Goal: Task Accomplishment & Management: Complete application form

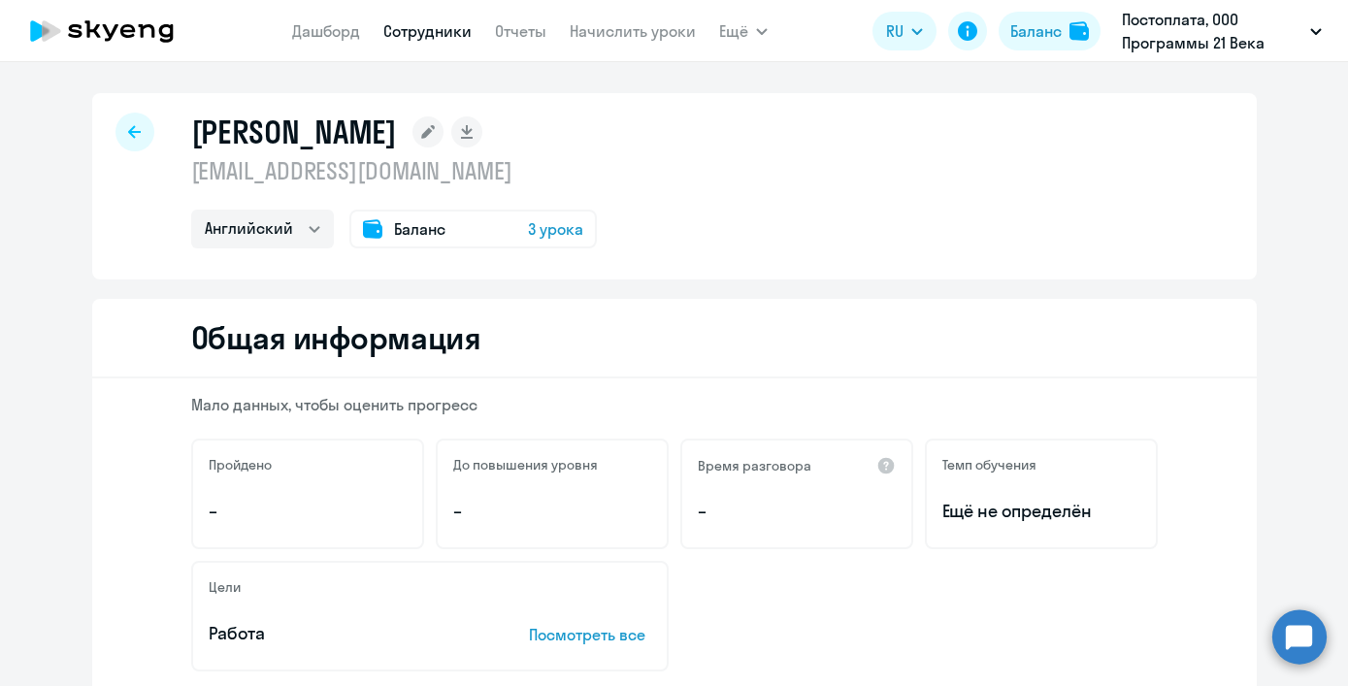
select select "english"
click at [348, 34] on link "Дашборд" at bounding box center [326, 30] width 68 height 19
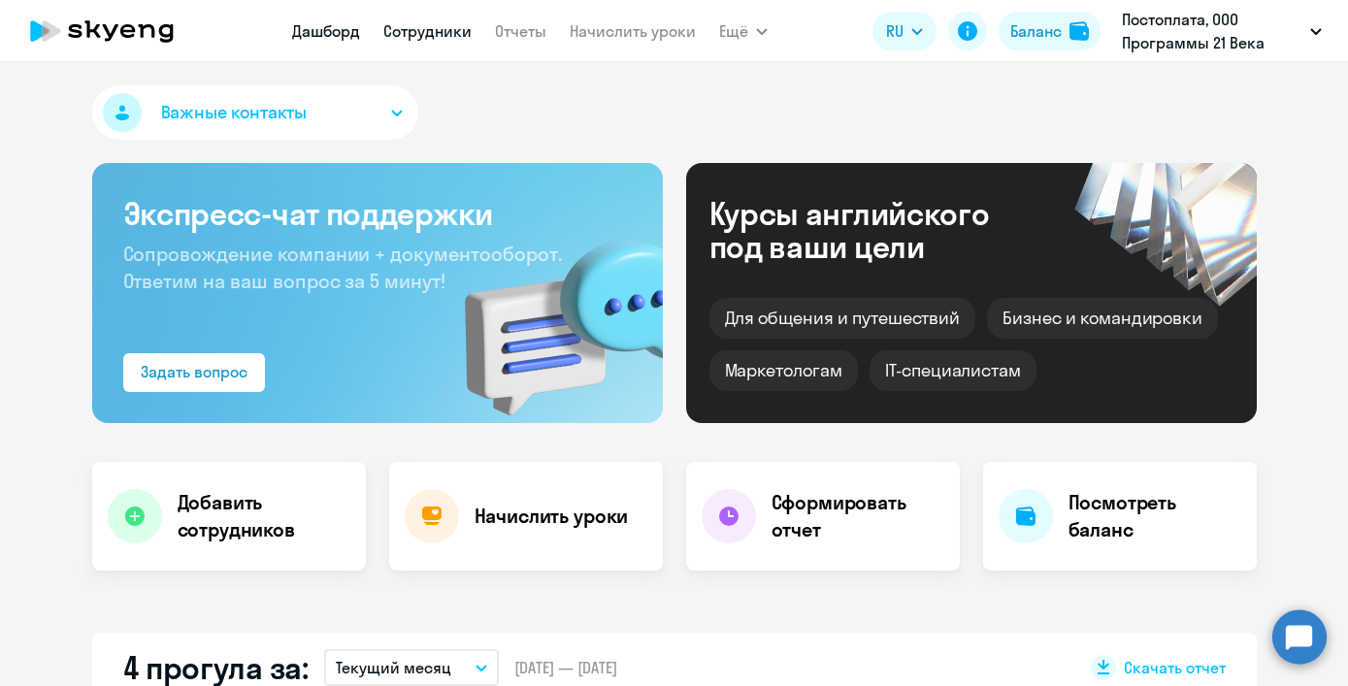
click at [388, 37] on link "Сотрудники" at bounding box center [427, 30] width 88 height 19
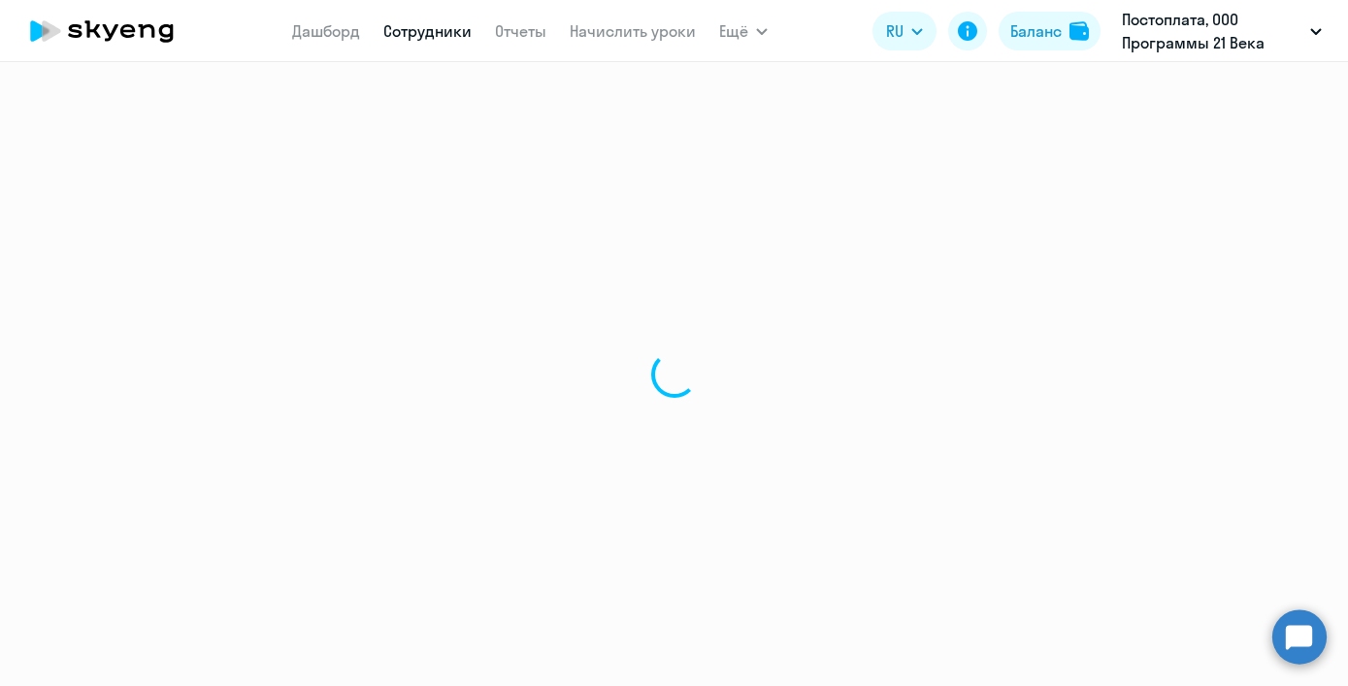
select select "30"
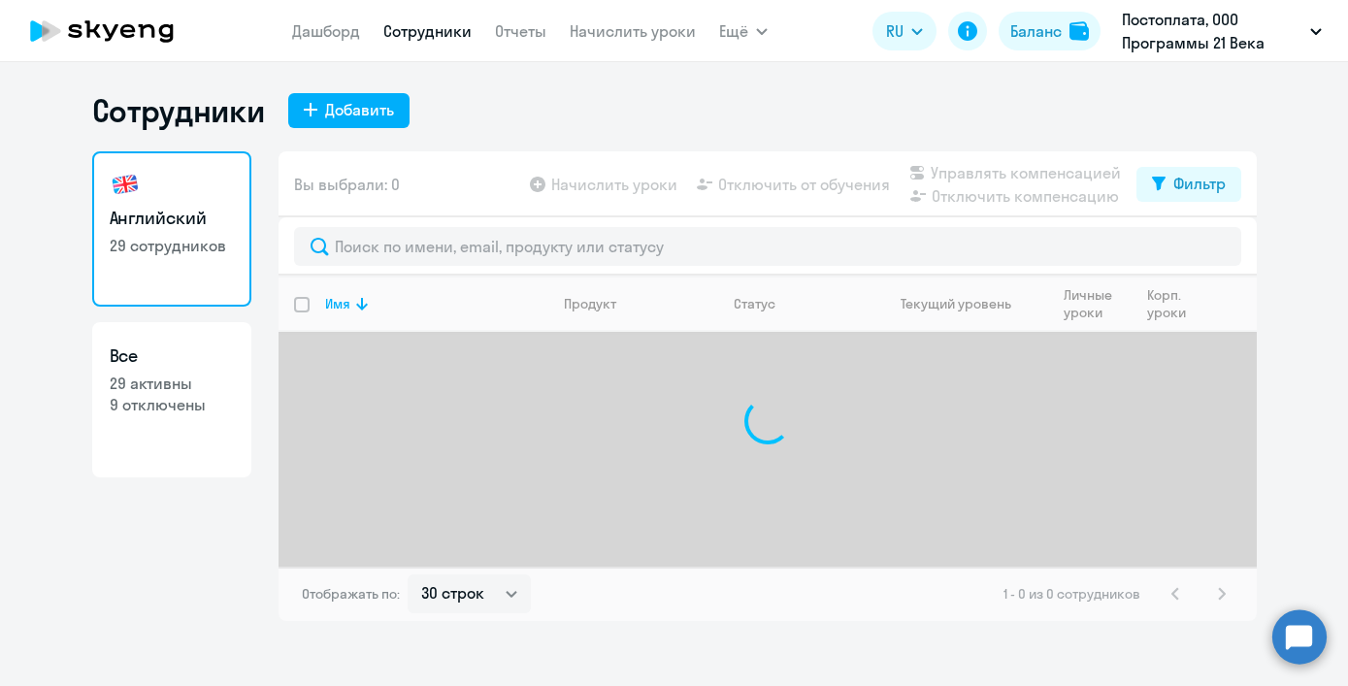
click at [413, 84] on div "Сотрудники Добавить Английский 29 сотрудников Все 29 активны 9 отключены Вы выб…" at bounding box center [674, 374] width 1348 height 624
click at [398, 100] on button "Добавить" at bounding box center [348, 110] width 121 height 35
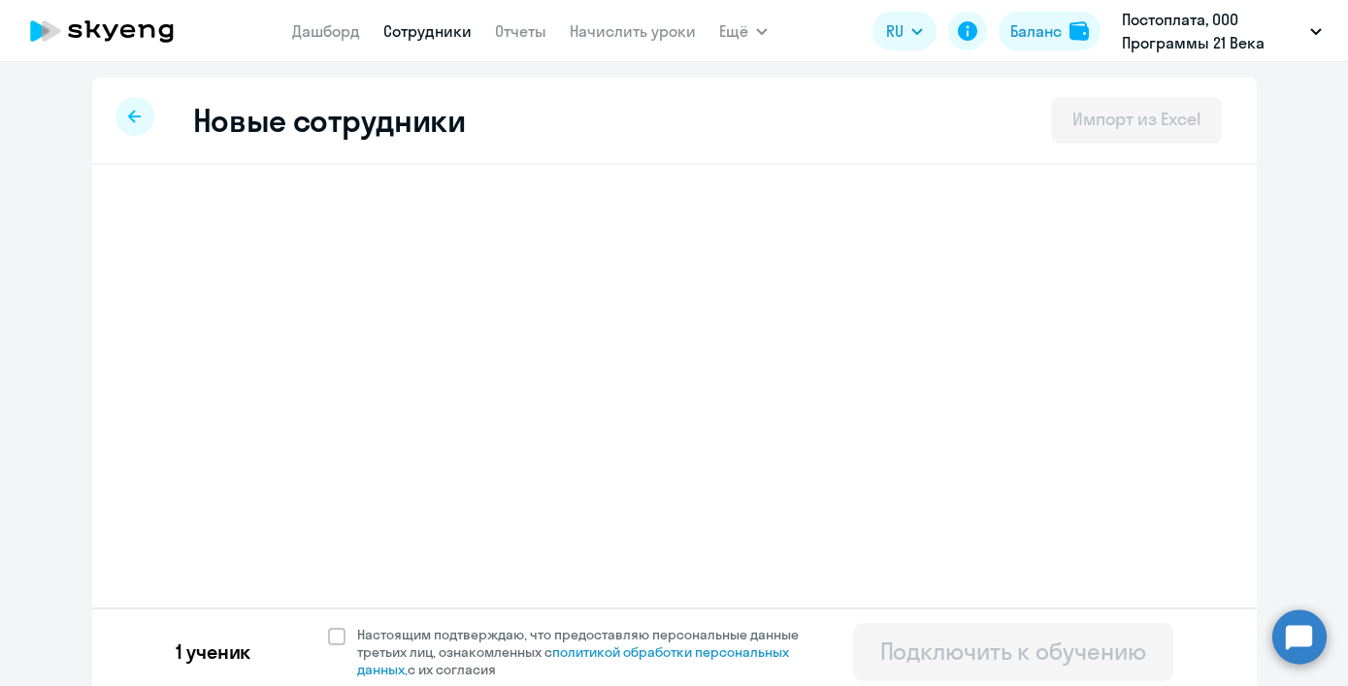
select select "english_adult_not_native_speaker_premium"
select select "3"
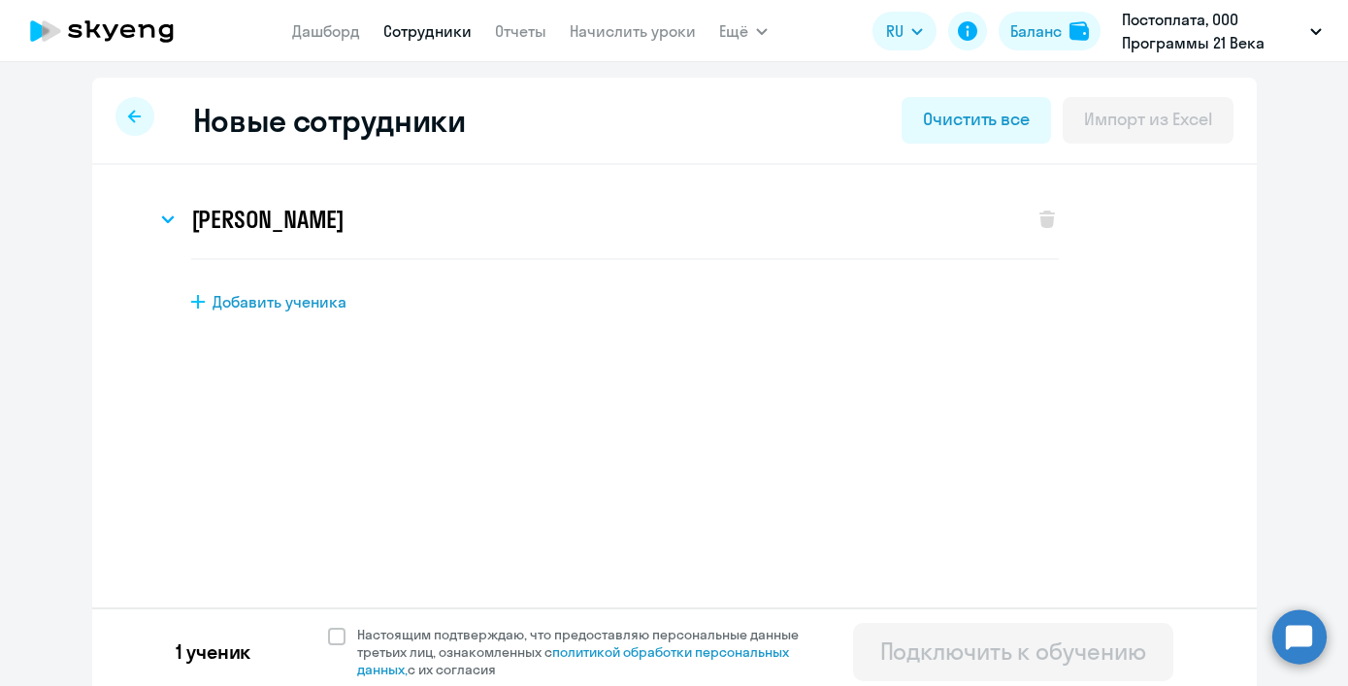
click at [329, 315] on div "[PERSON_NAME] Имя и отчество* Добавить себя как ученика [PERSON_NAME]* [PERSON_…" at bounding box center [674, 300] width 1165 height 270
click at [327, 300] on span "Добавить ученика" at bounding box center [280, 301] width 134 height 21
select select "english_adult_not_native_speaker"
select select "3"
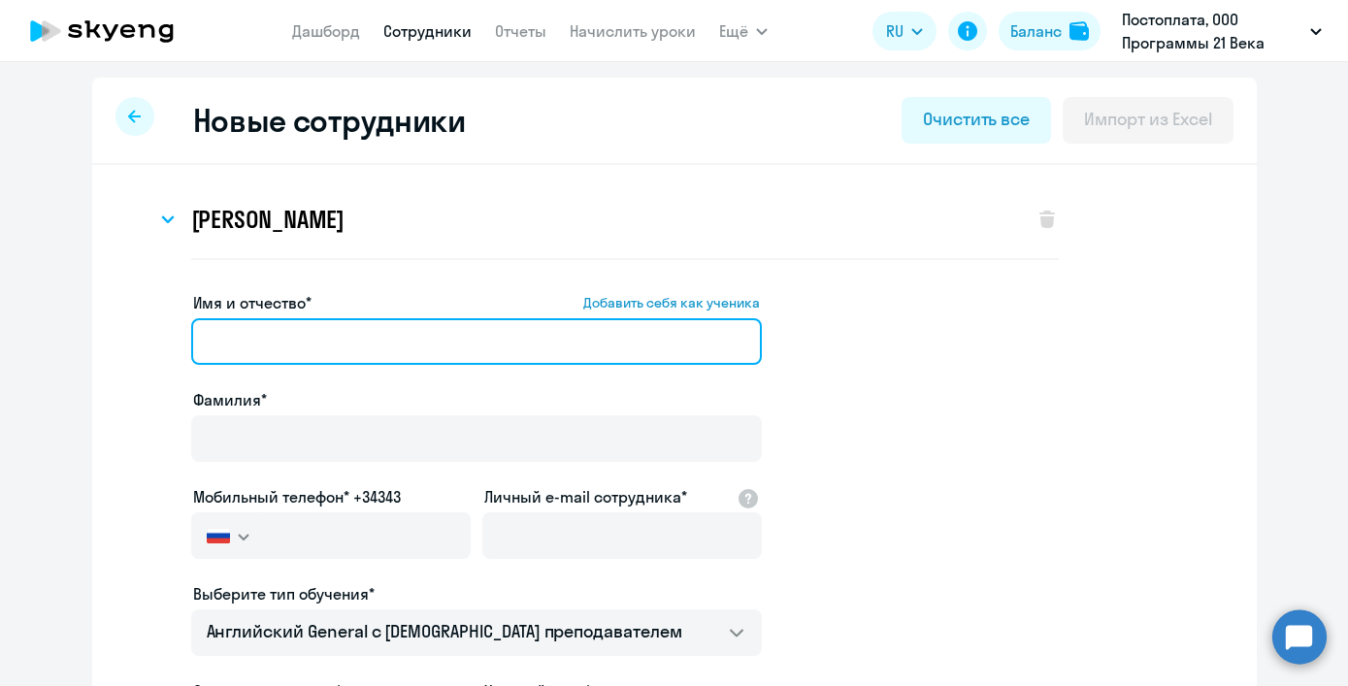
paste input "[PERSON_NAME]"
drag, startPoint x: 285, startPoint y: 342, endPoint x: 162, endPoint y: 339, distance: 123.3
click at [162, 339] on app-new-student-form "Имя и отчество* Добавить себя как ученика [PERSON_NAME]* Мобильный телефон* +34…" at bounding box center [674, 637] width 1103 height 692
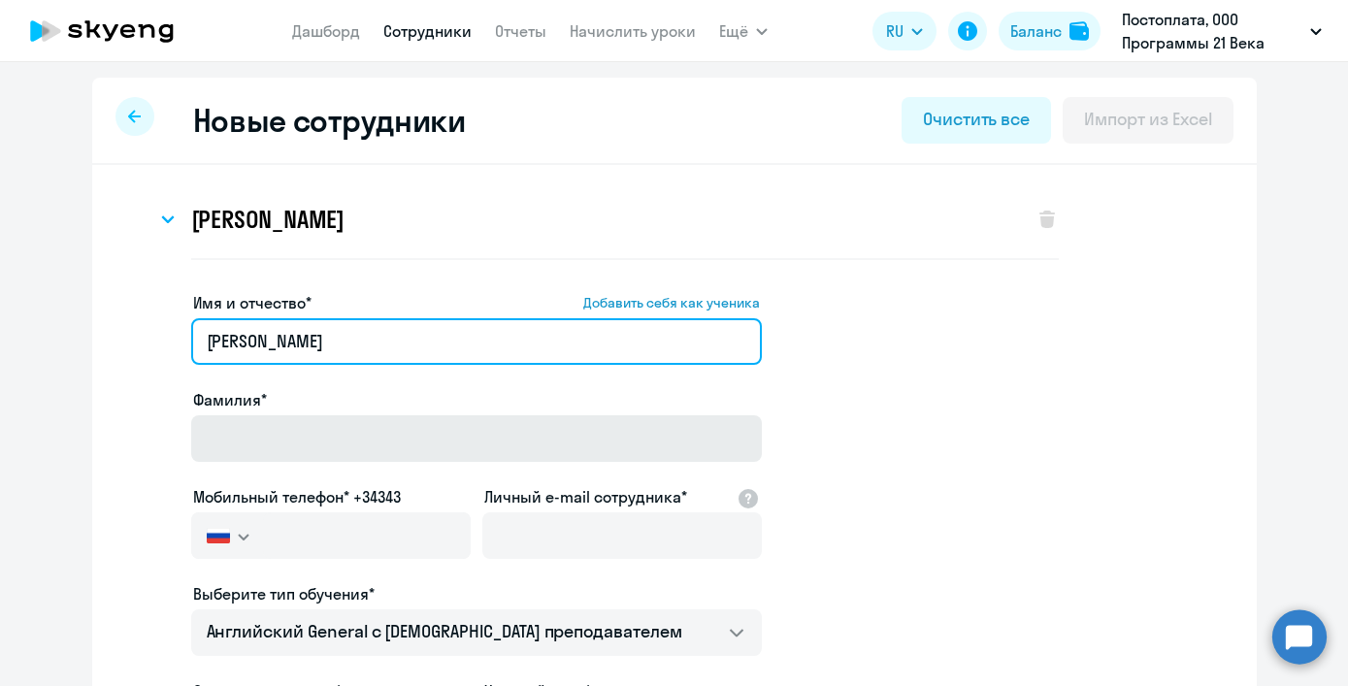
type input "[PERSON_NAME]"
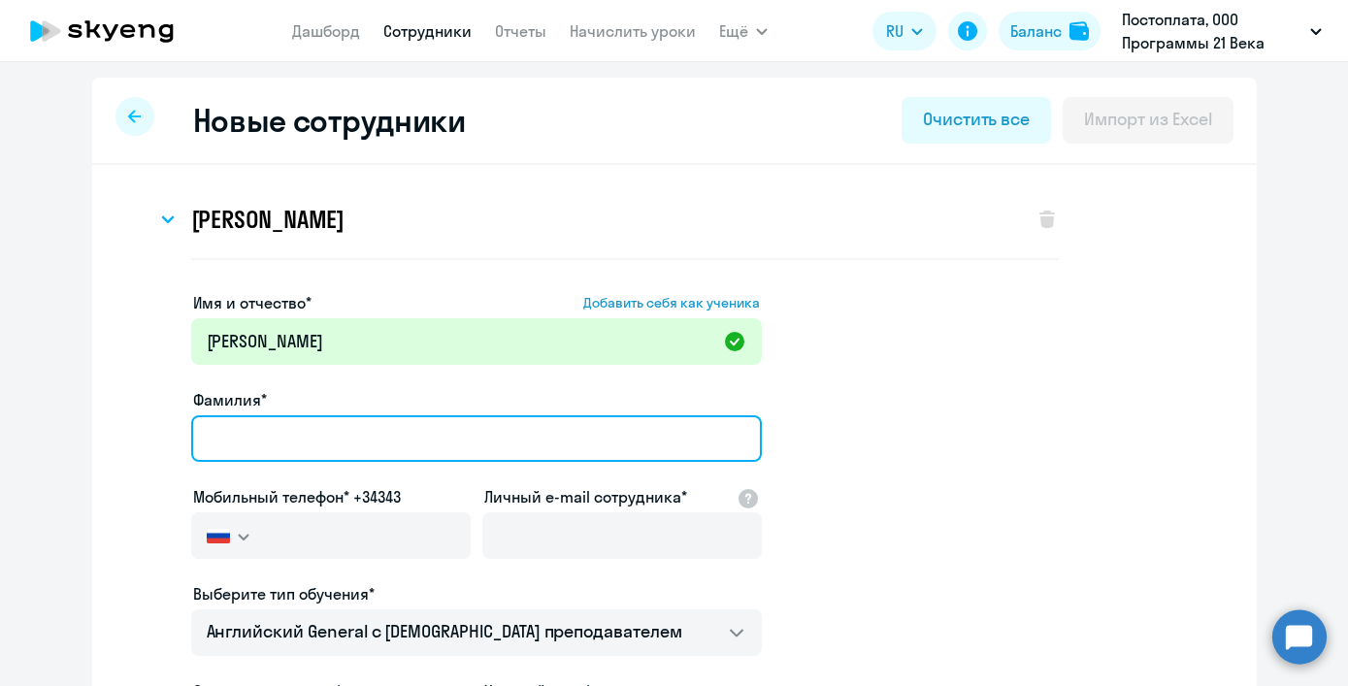
paste input "[PERSON_NAME]"
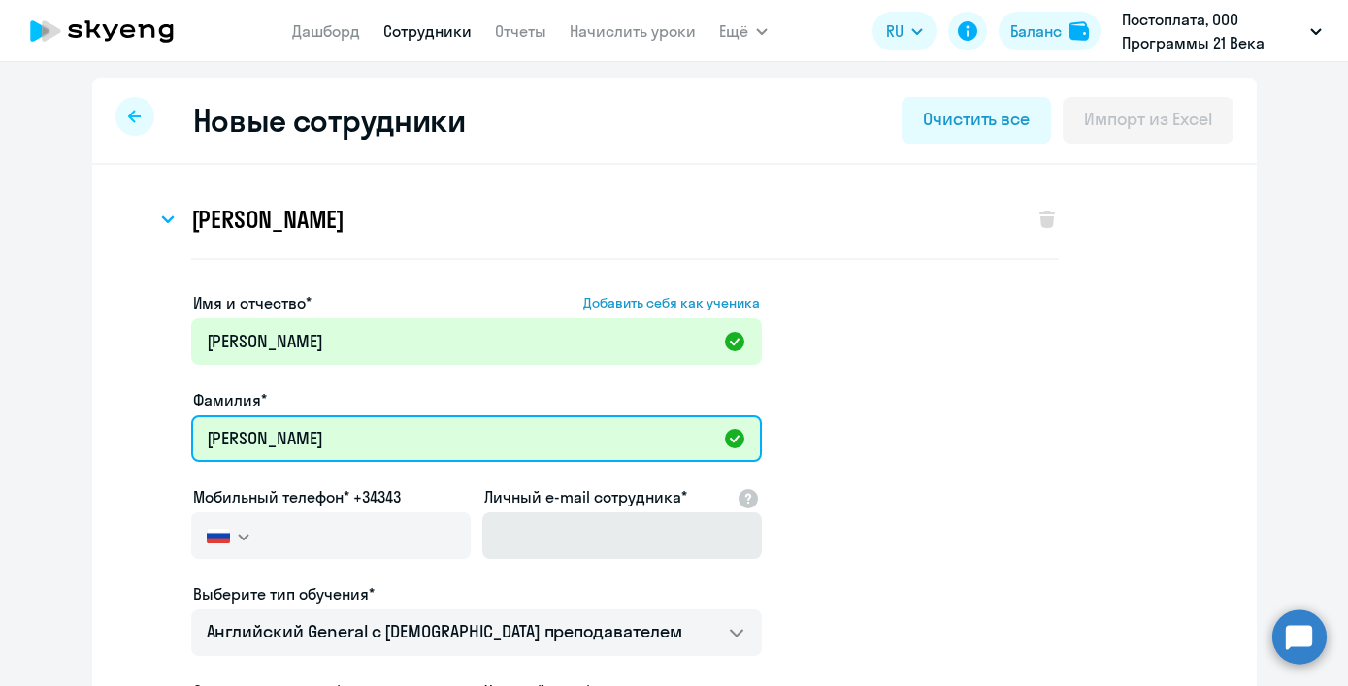
type input "[PERSON_NAME]"
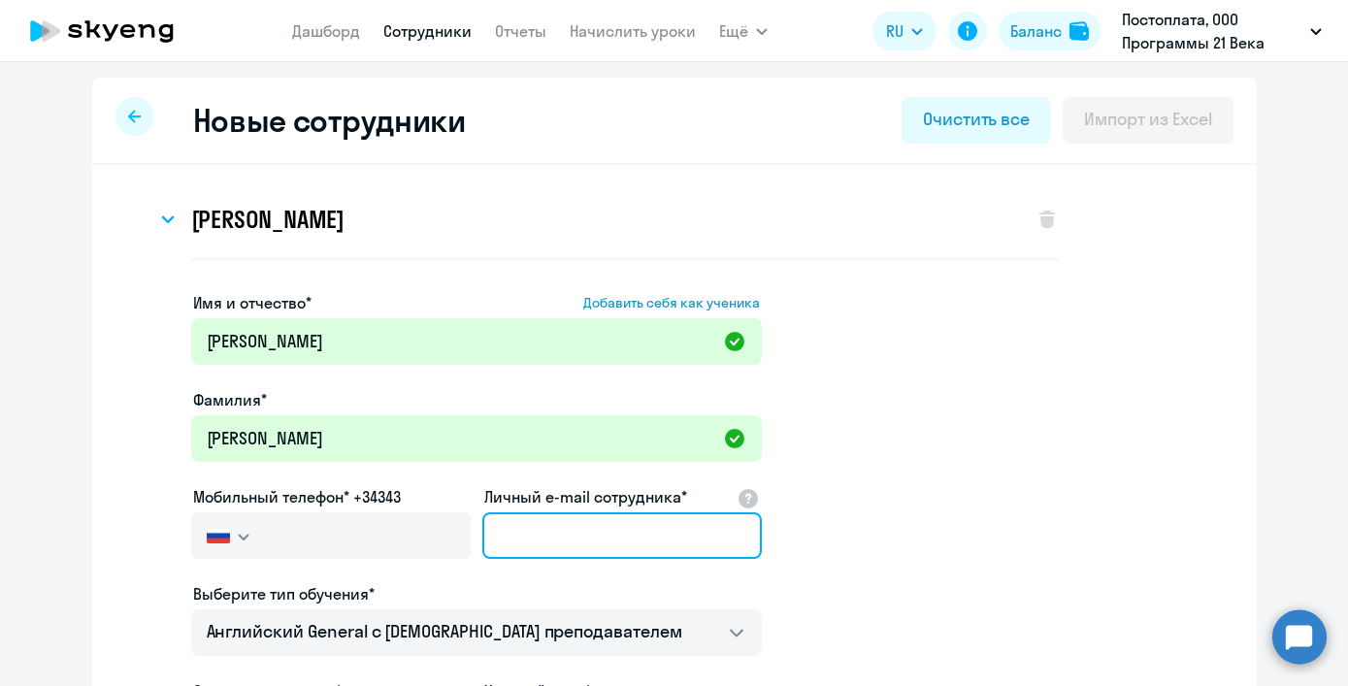
paste input "[EMAIL_ADDRESS][DOMAIN_NAME]"
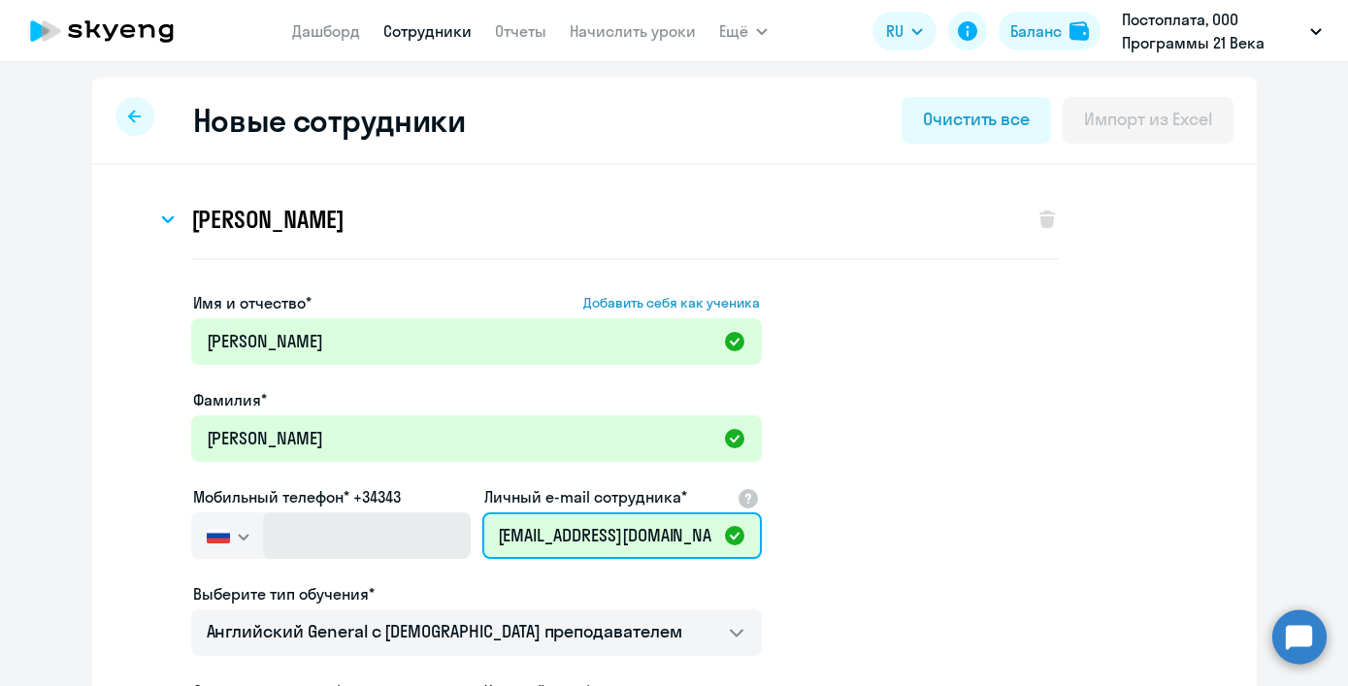
type input "[EMAIL_ADDRESS][DOMAIN_NAME]"
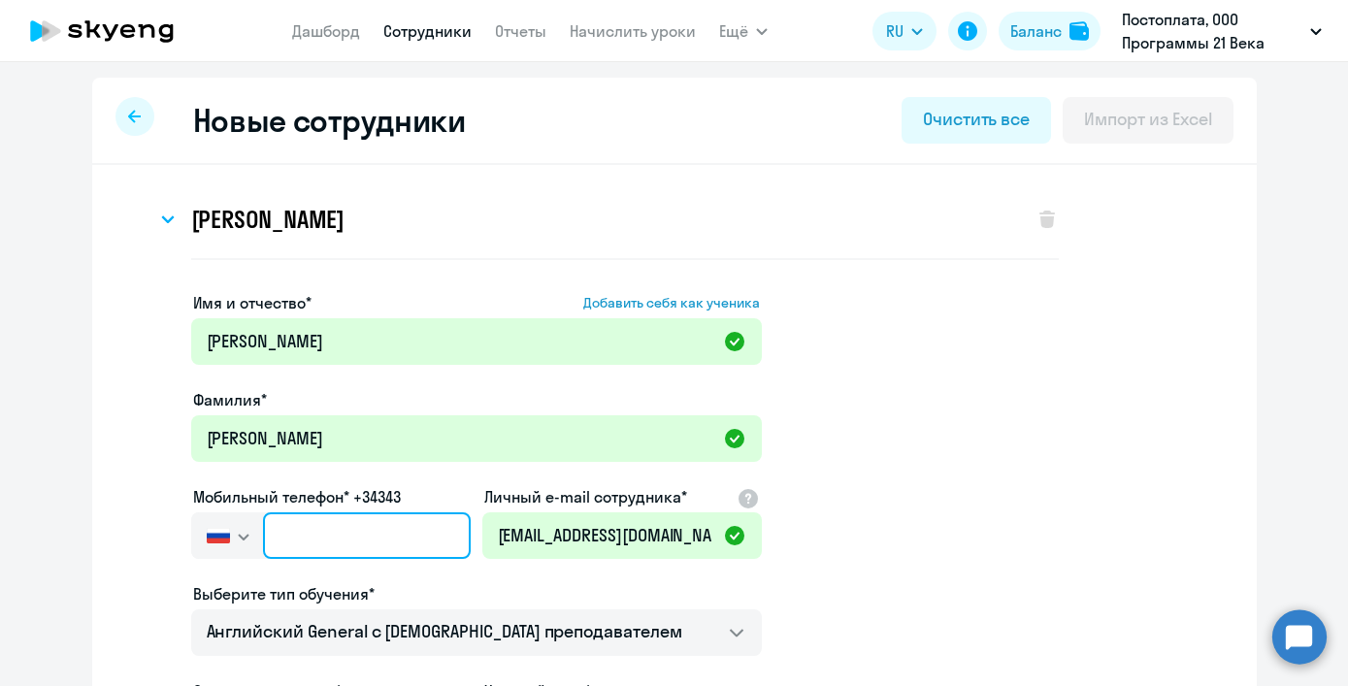
click at [368, 551] on input "text" at bounding box center [366, 535] width 207 height 47
paste input "[PHONE_NUMBER]"
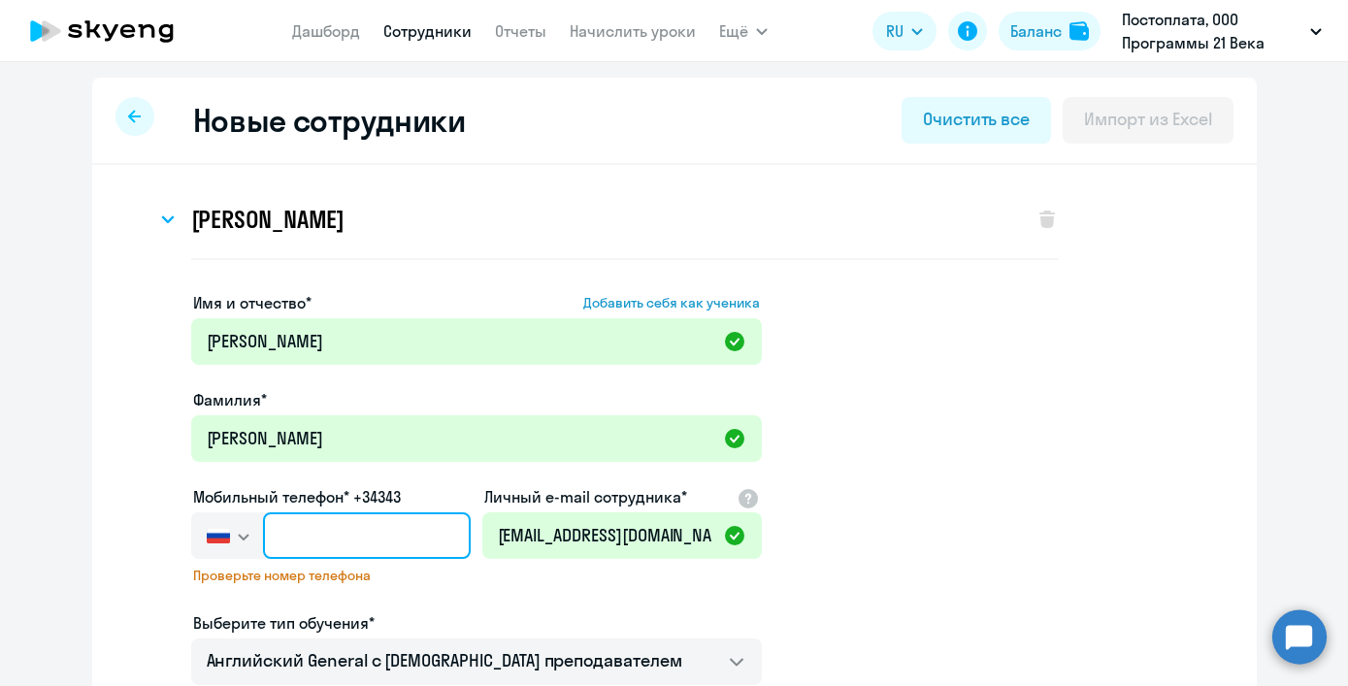
type input "[PHONE_NUMBER]"
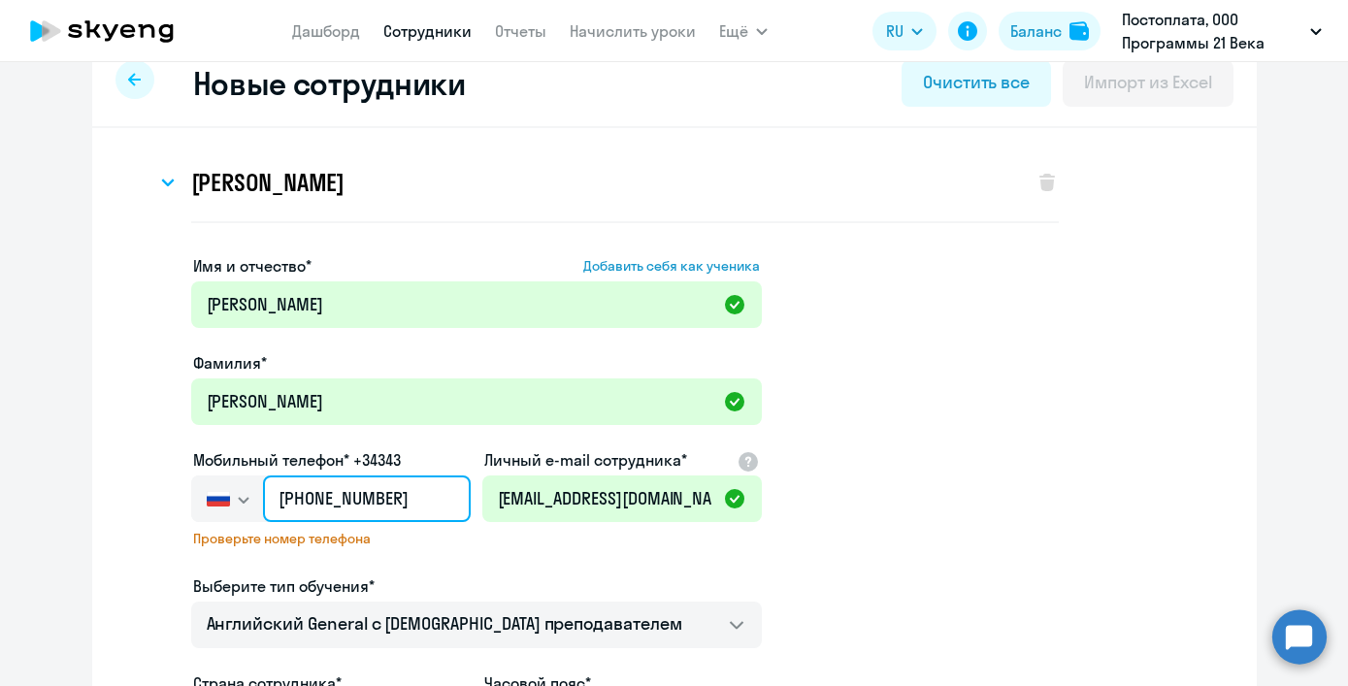
scroll to position [123, 0]
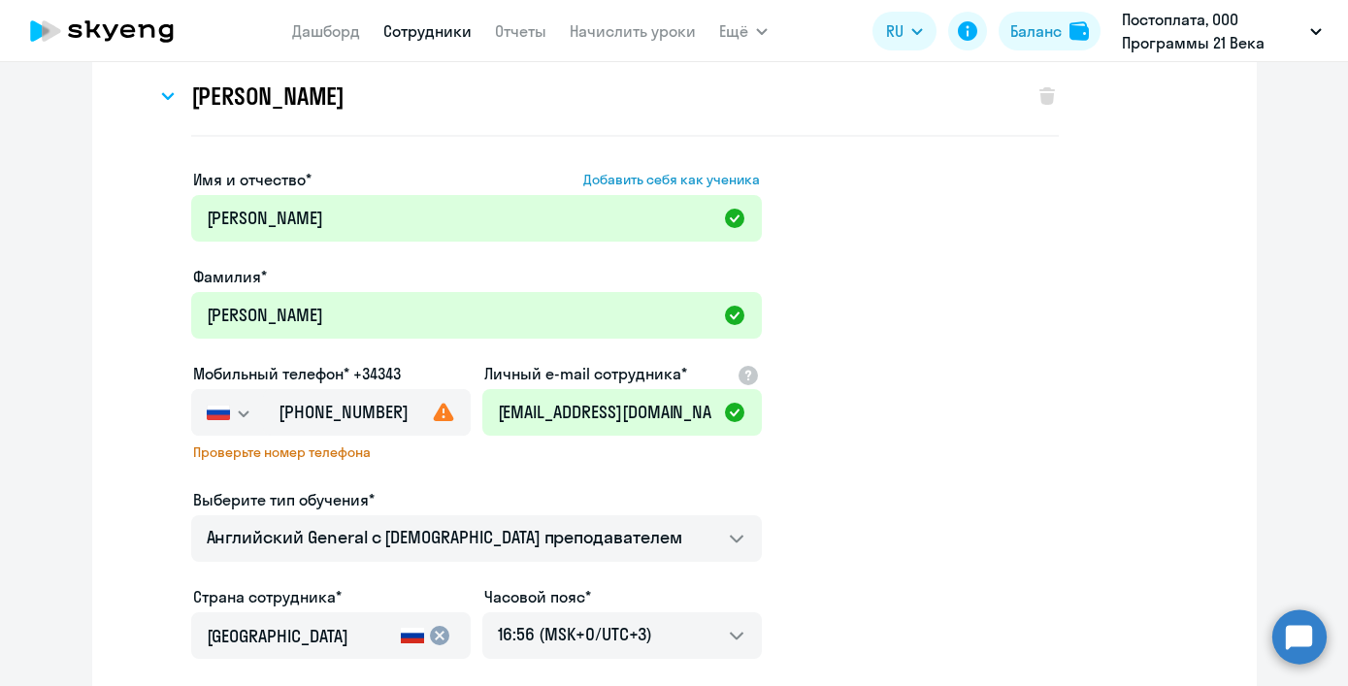
click at [938, 546] on app-new-student-form "Имя и отчество* Добавить себя как ученика [PERSON_NAME]* [PERSON_NAME] телефон*…" at bounding box center [674, 528] width 1103 height 721
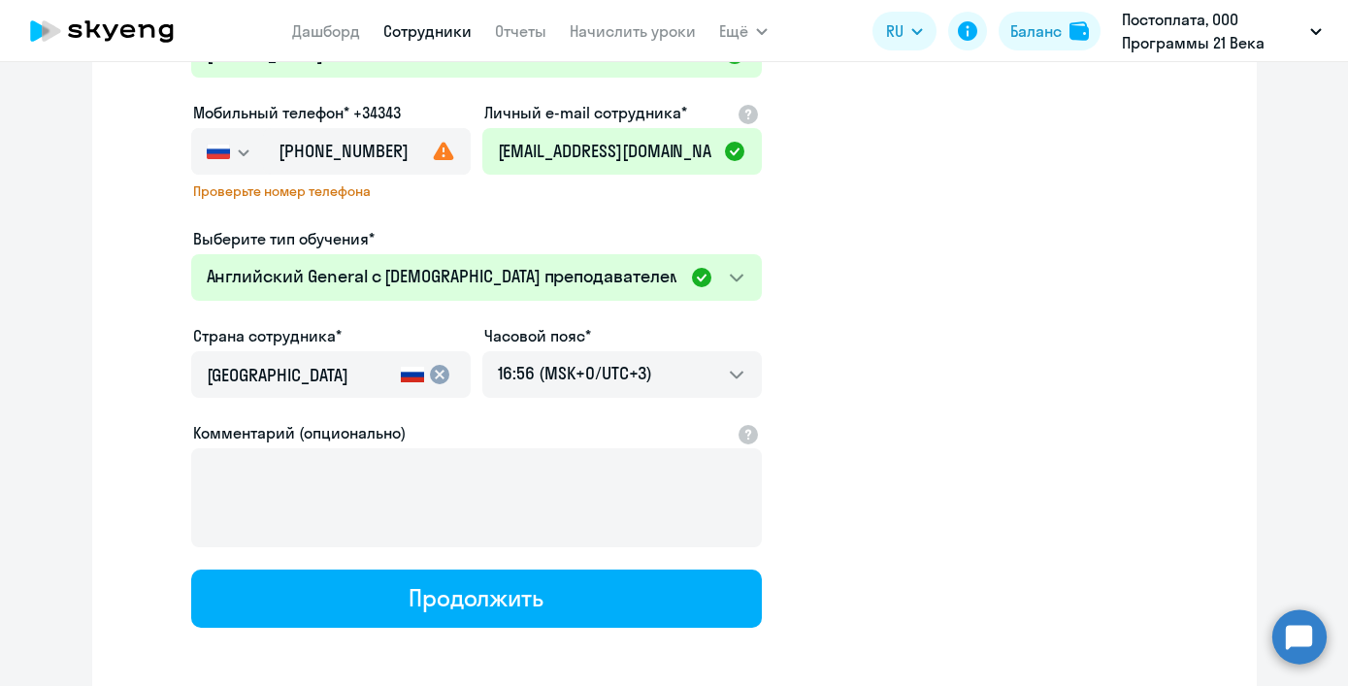
scroll to position [471, 0]
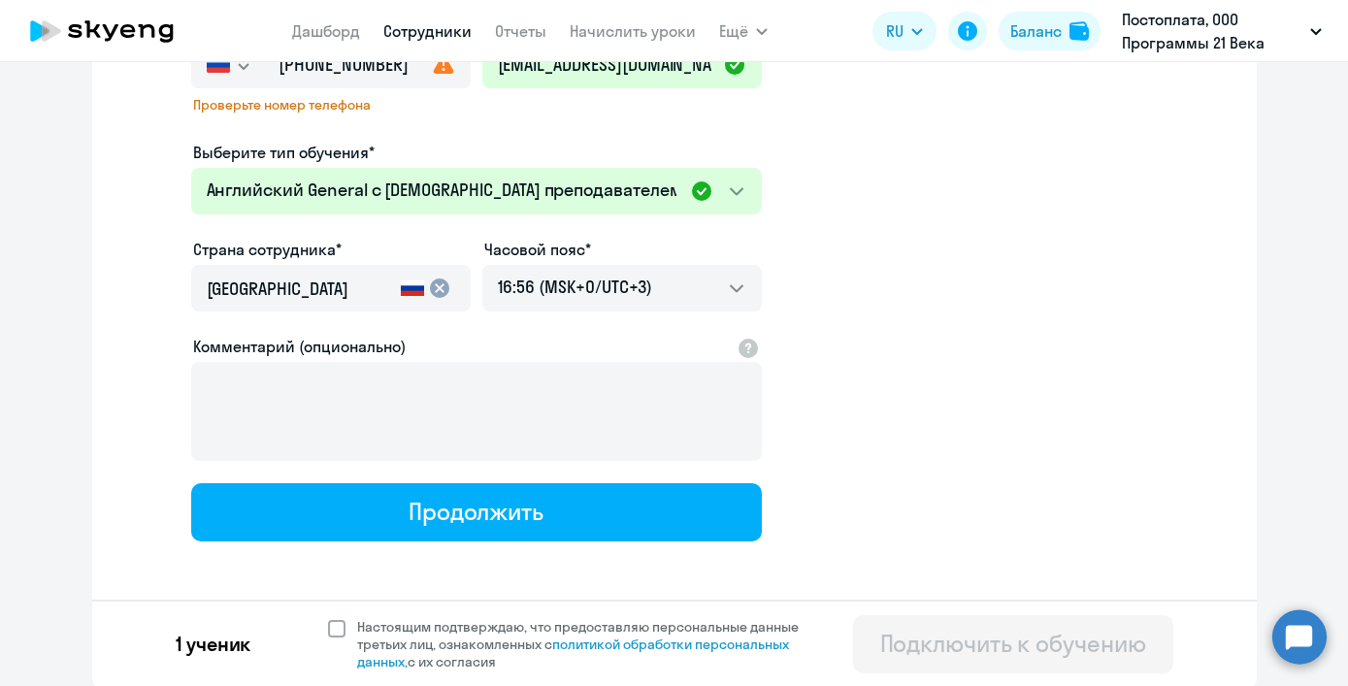
click at [346, 622] on span "Настоящим подтверждаю, что предоставляю персональные данные третьих лиц, ознако…" at bounding box center [584, 644] width 477 height 52
click at [328, 618] on input "Настоящим подтверждаю, что предоставляю персональные данные третьих лиц, ознако…" at bounding box center [327, 617] width 1 height 1
checkbox input "true"
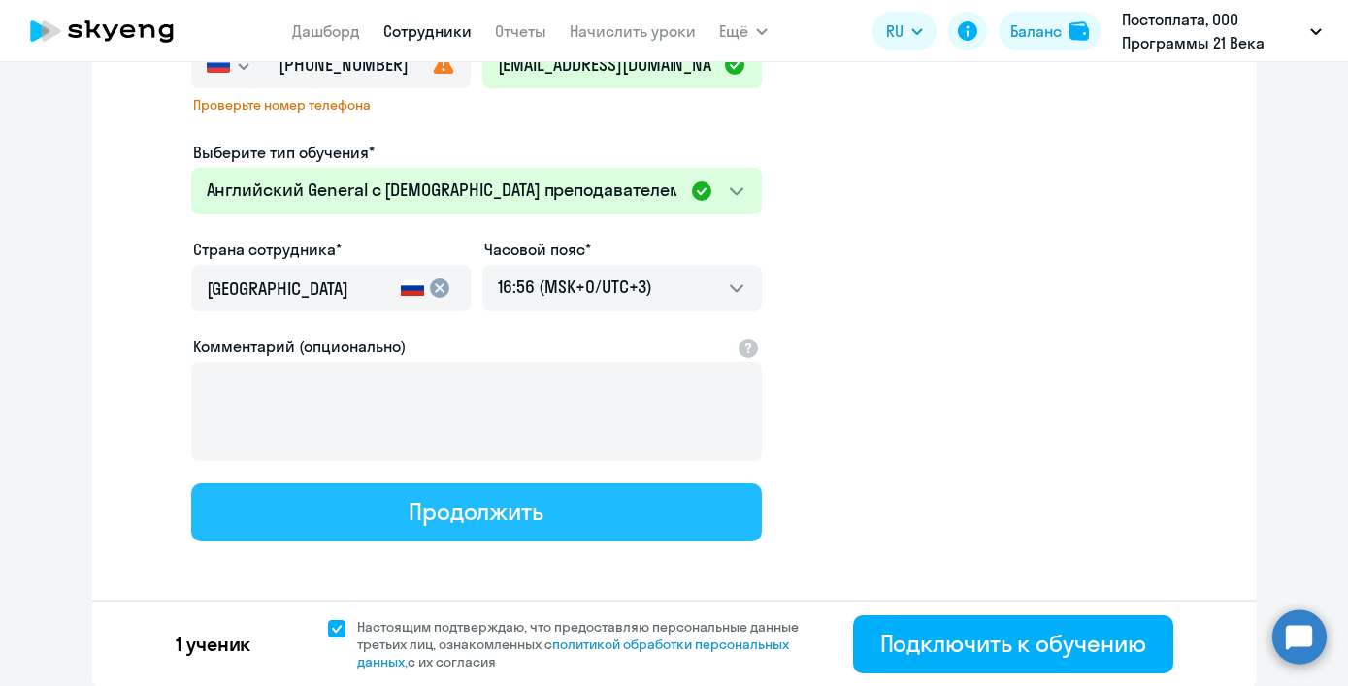
click at [479, 517] on div "Продолжить" at bounding box center [476, 511] width 135 height 31
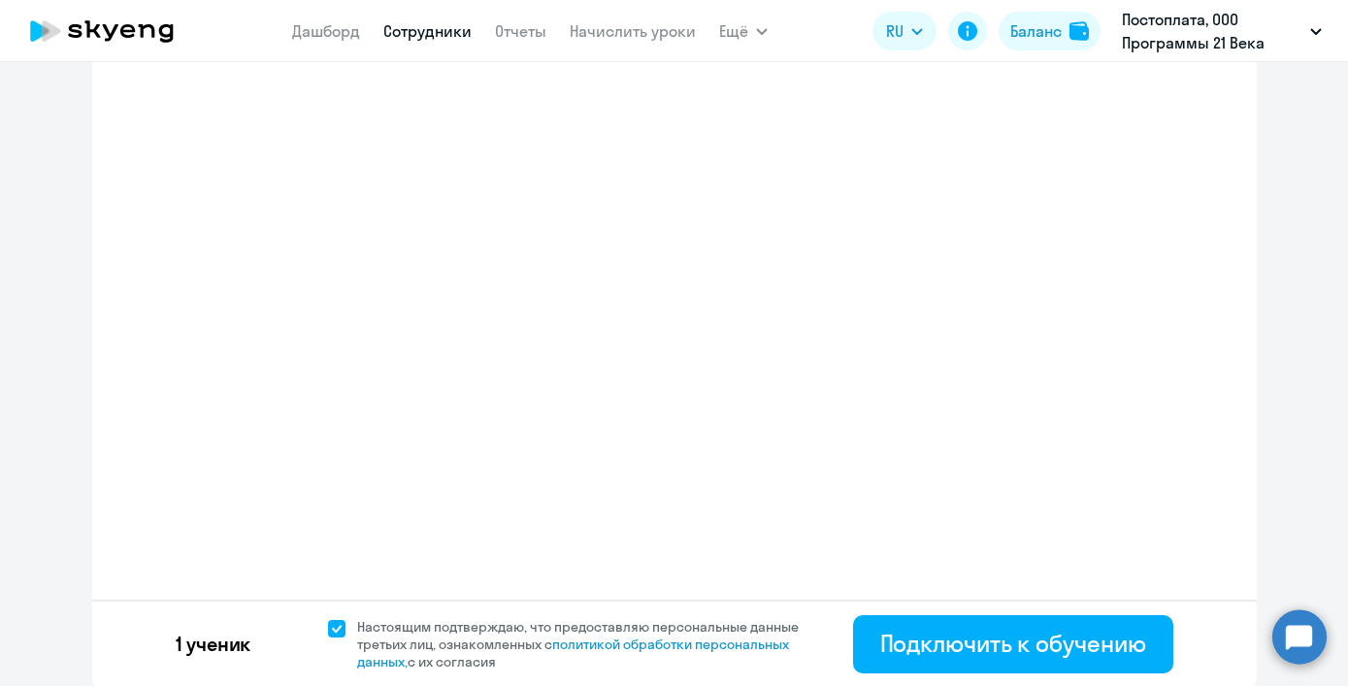
select select "english_adult_not_native_speaker_premium"
select select "3"
select select "english_adult_not_native_speaker"
select select "3"
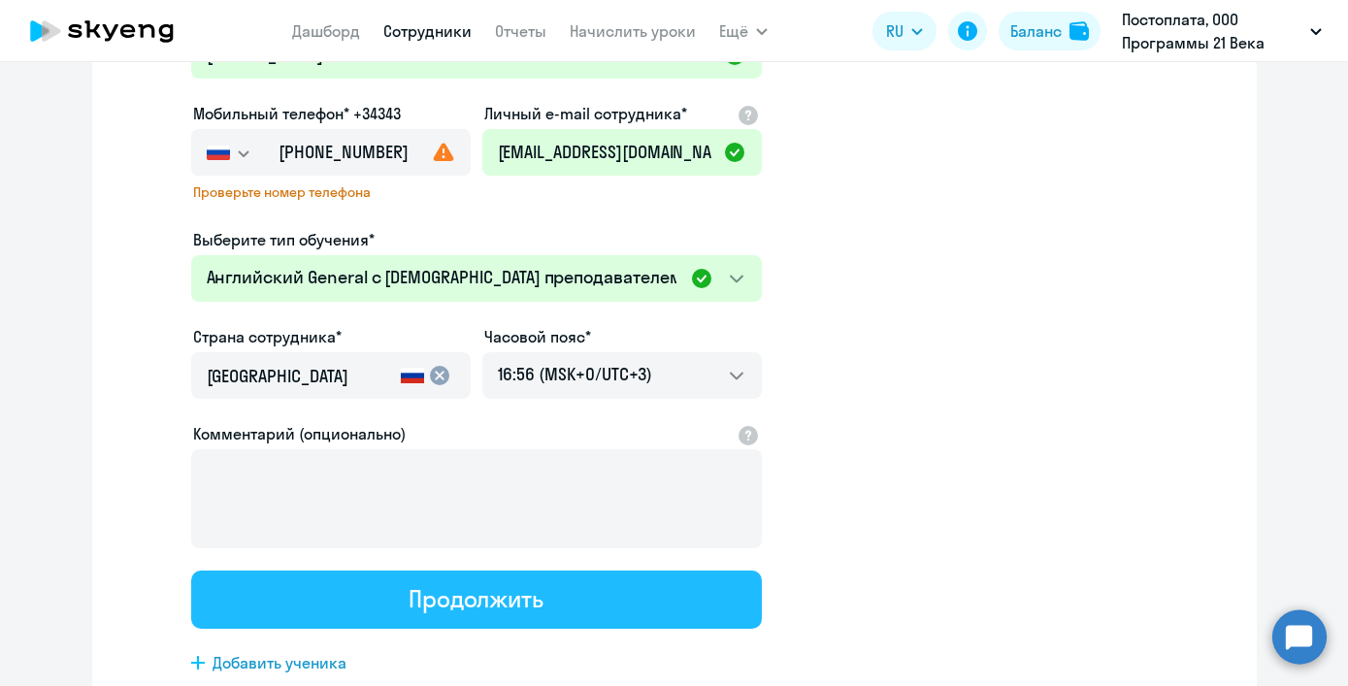
scroll to position [9, 0]
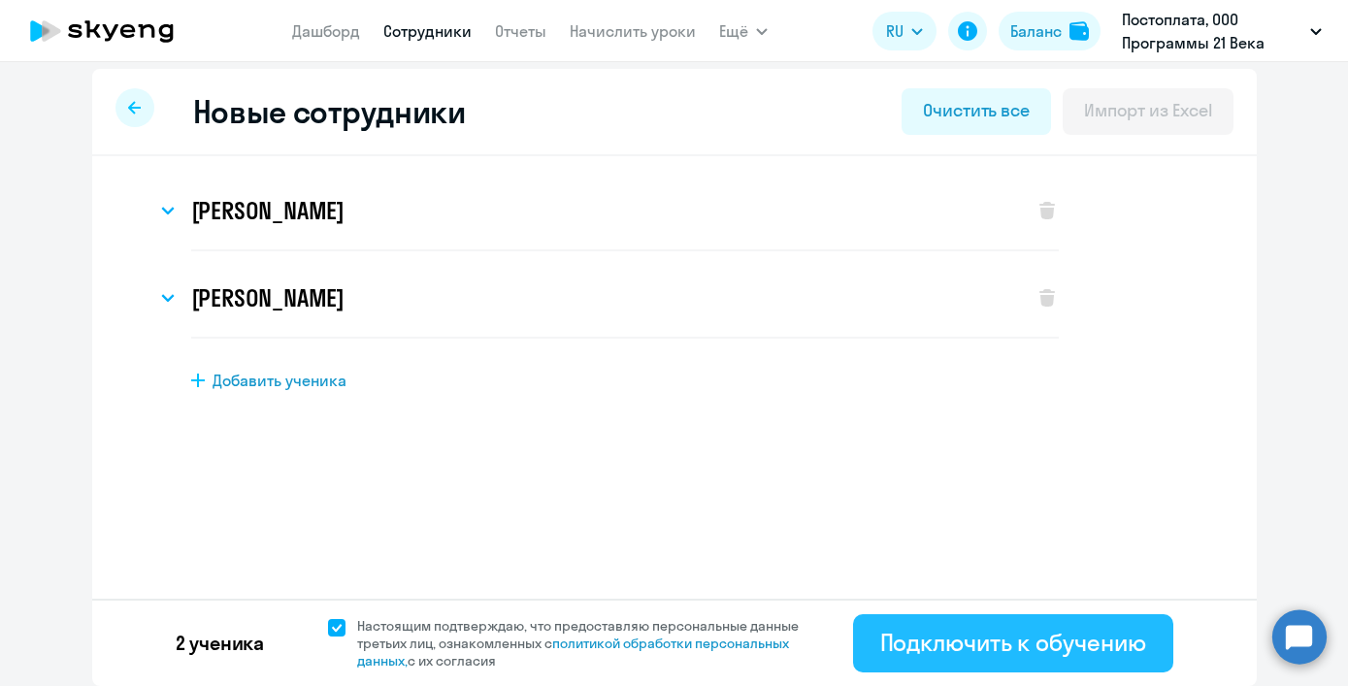
click at [890, 646] on div "Подключить к обучению" at bounding box center [1013, 642] width 266 height 31
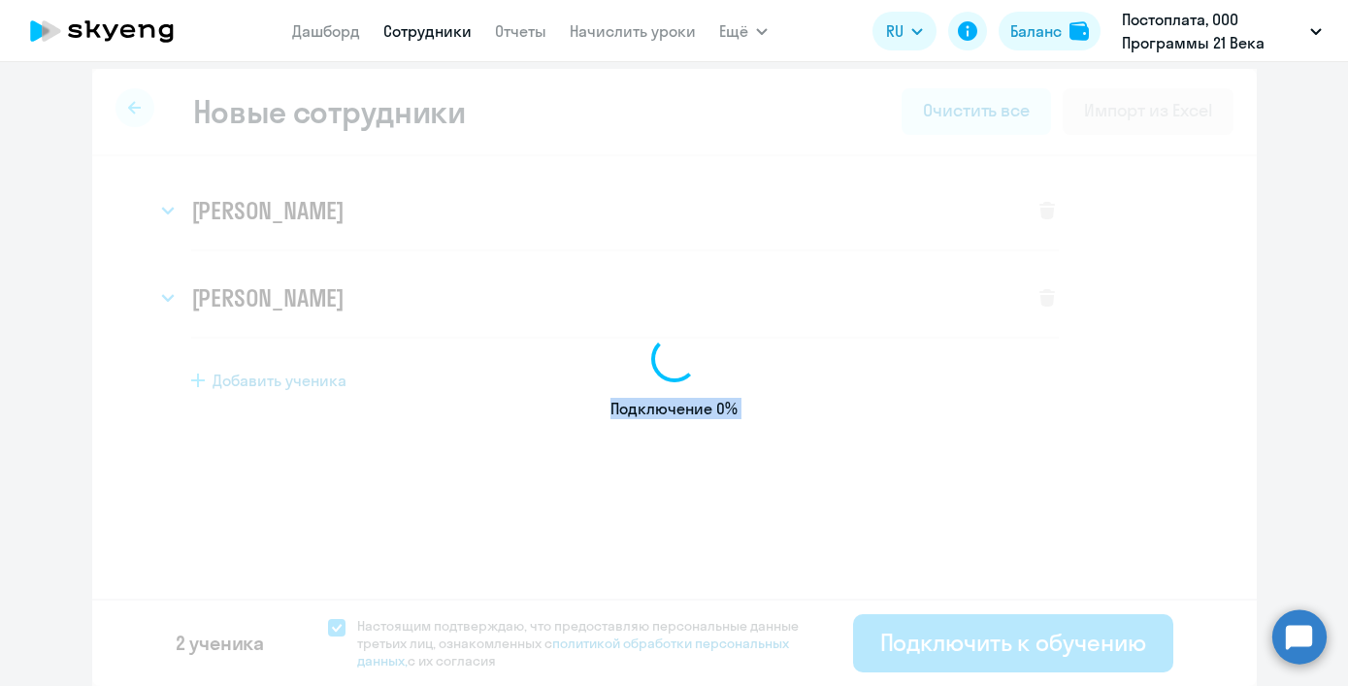
click at [890, 646] on div "Подключение 0%" at bounding box center [674, 377] width 1165 height 617
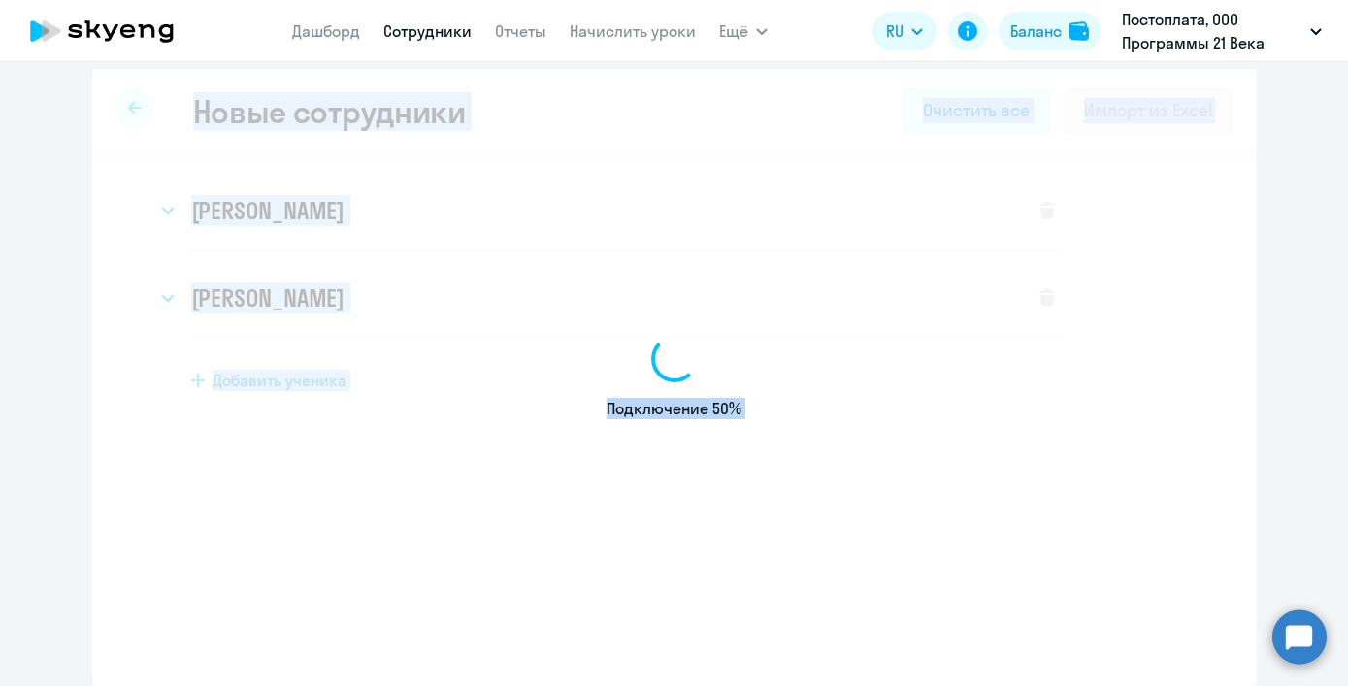
select select "english_adult_not_native_speaker"
select select "3"
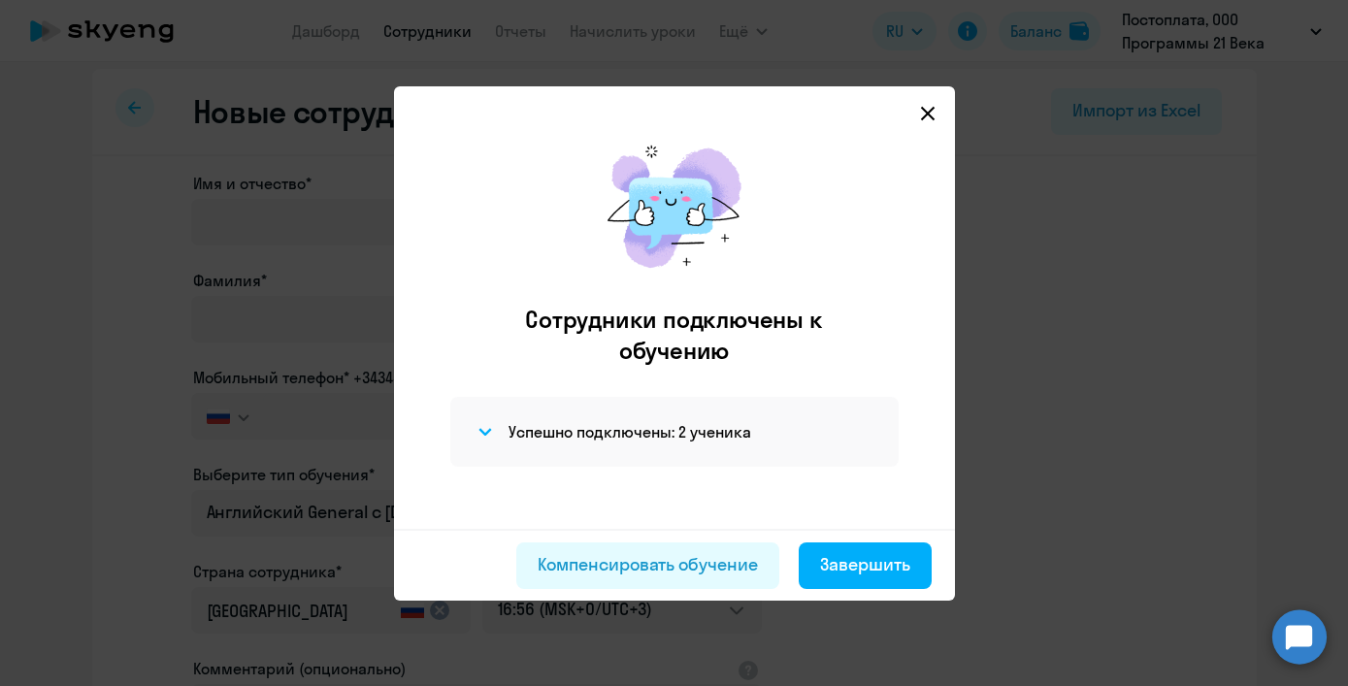
click at [890, 645] on div at bounding box center [674, 343] width 1348 height 686
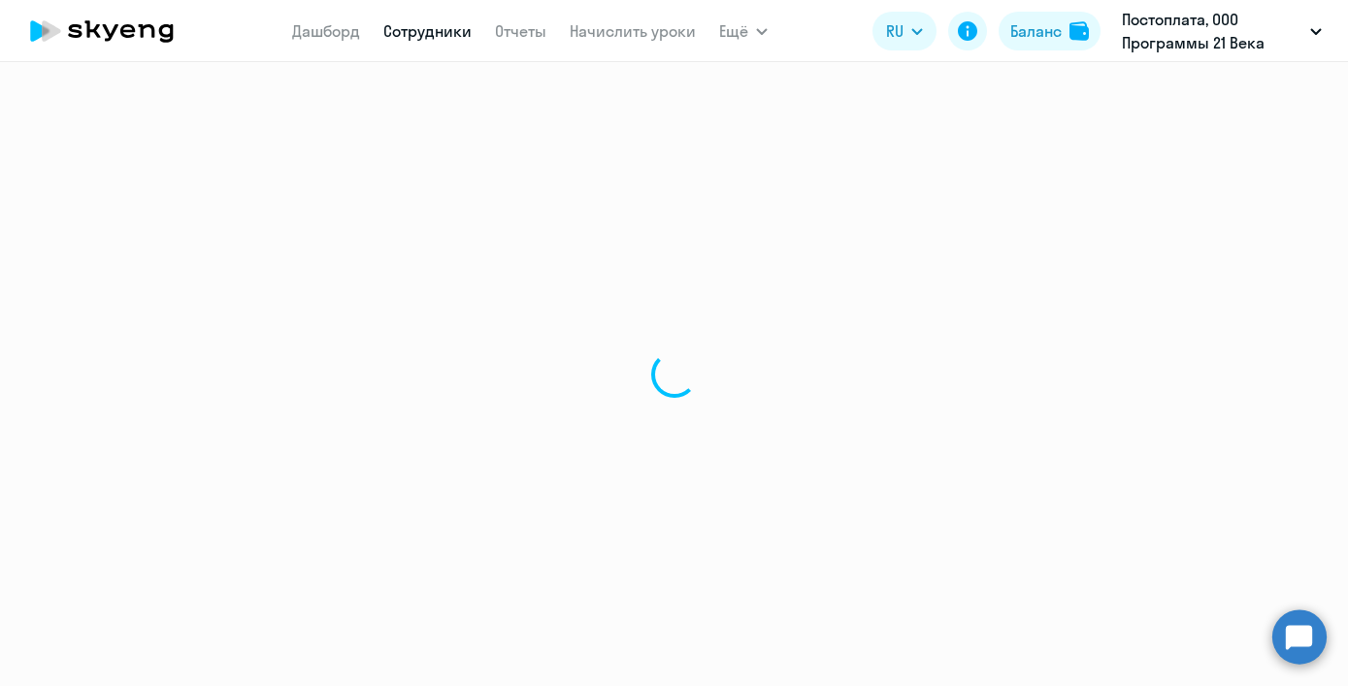
select select "30"
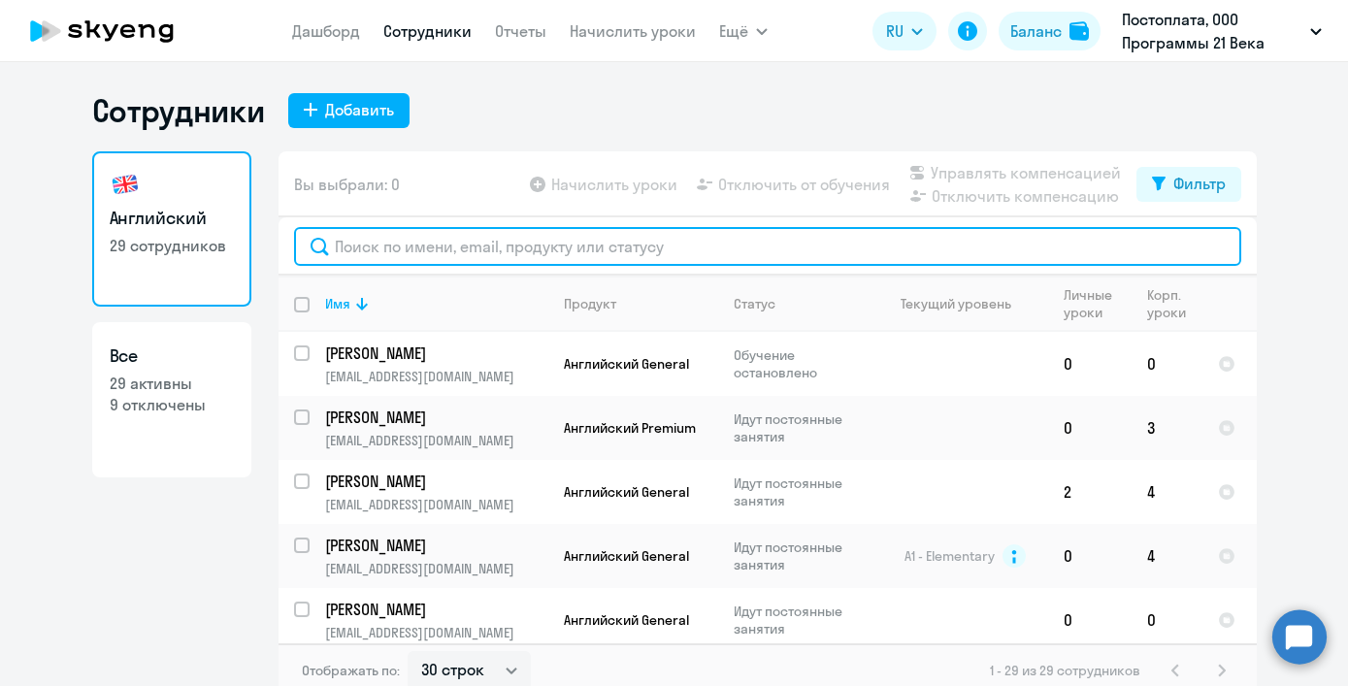
click at [413, 246] on input "text" at bounding box center [767, 246] width 947 height 39
type input "r"
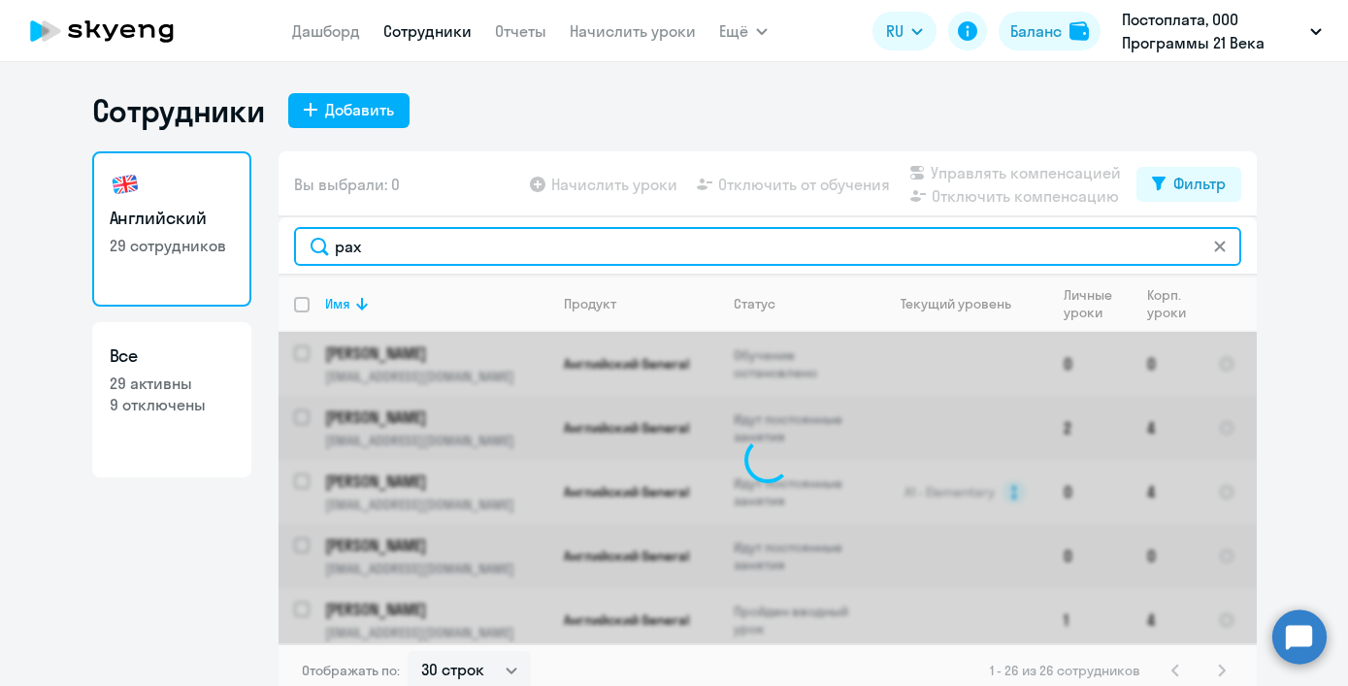
type input "рахи"
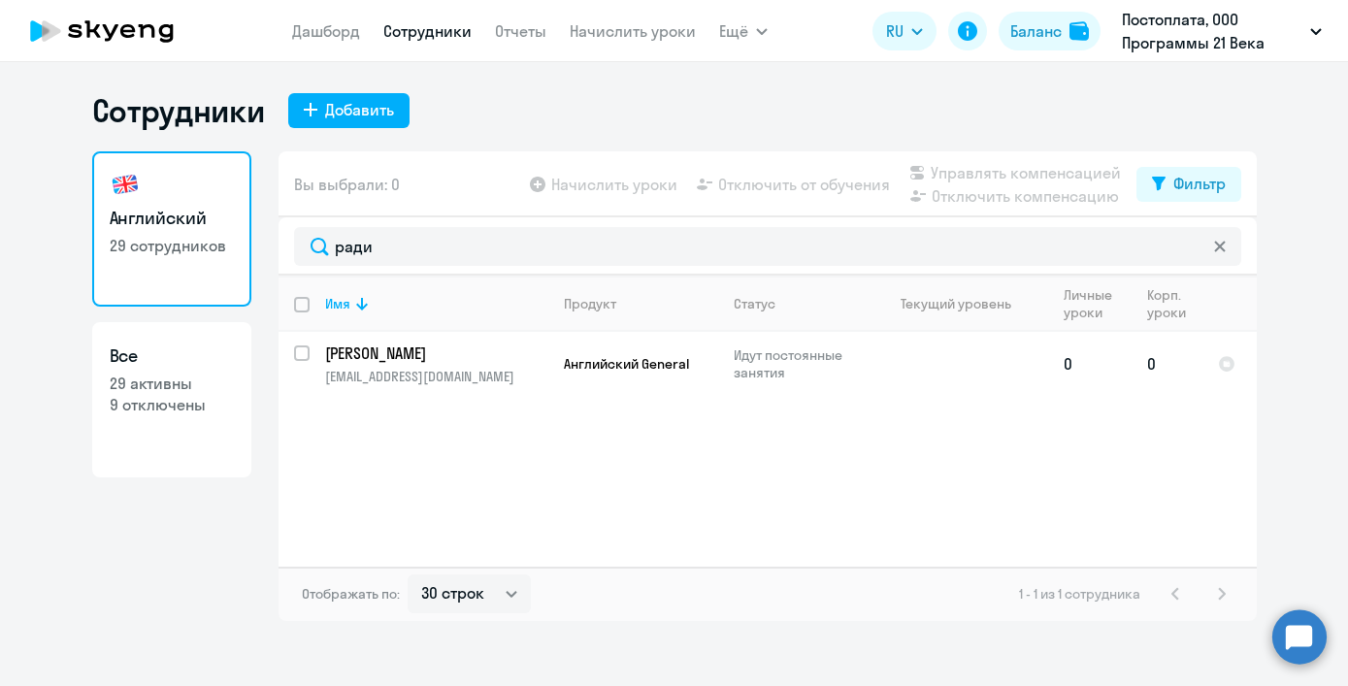
drag, startPoint x: 413, startPoint y: 246, endPoint x: 686, endPoint y: 369, distance: 299.3
click at [686, 369] on span "Английский General" at bounding box center [626, 363] width 125 height 17
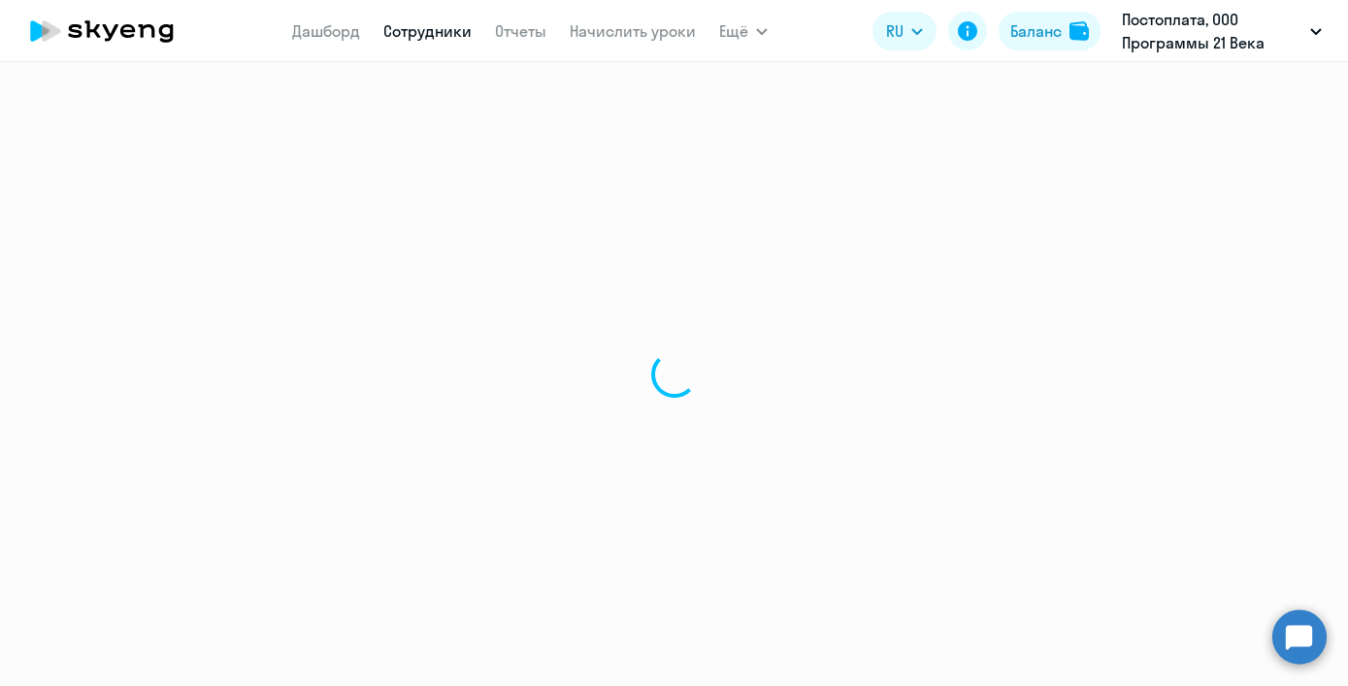
select select "english"
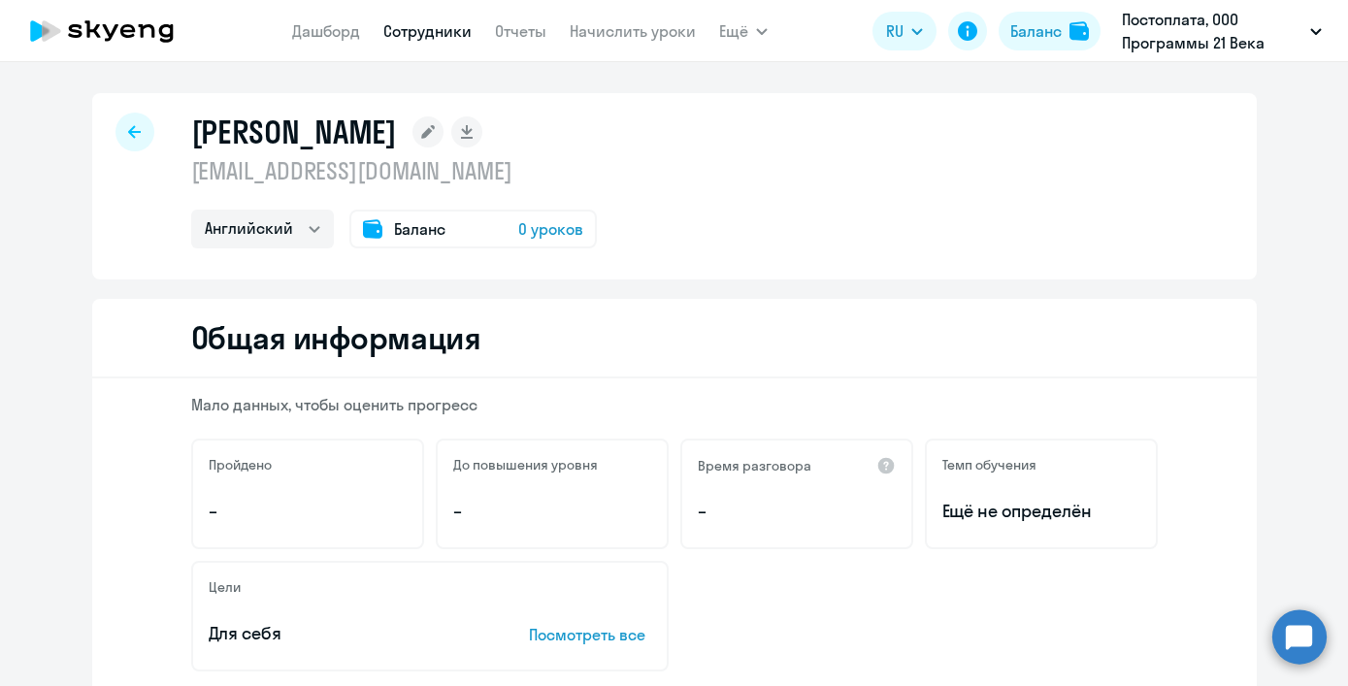
click at [111, 150] on div "[PERSON_NAME] [EMAIL_ADDRESS][DOMAIN_NAME] Английский Баланс 0 уроков" at bounding box center [674, 186] width 1165 height 186
click at [128, 134] on icon at bounding box center [134, 132] width 13 height 14
select select "30"
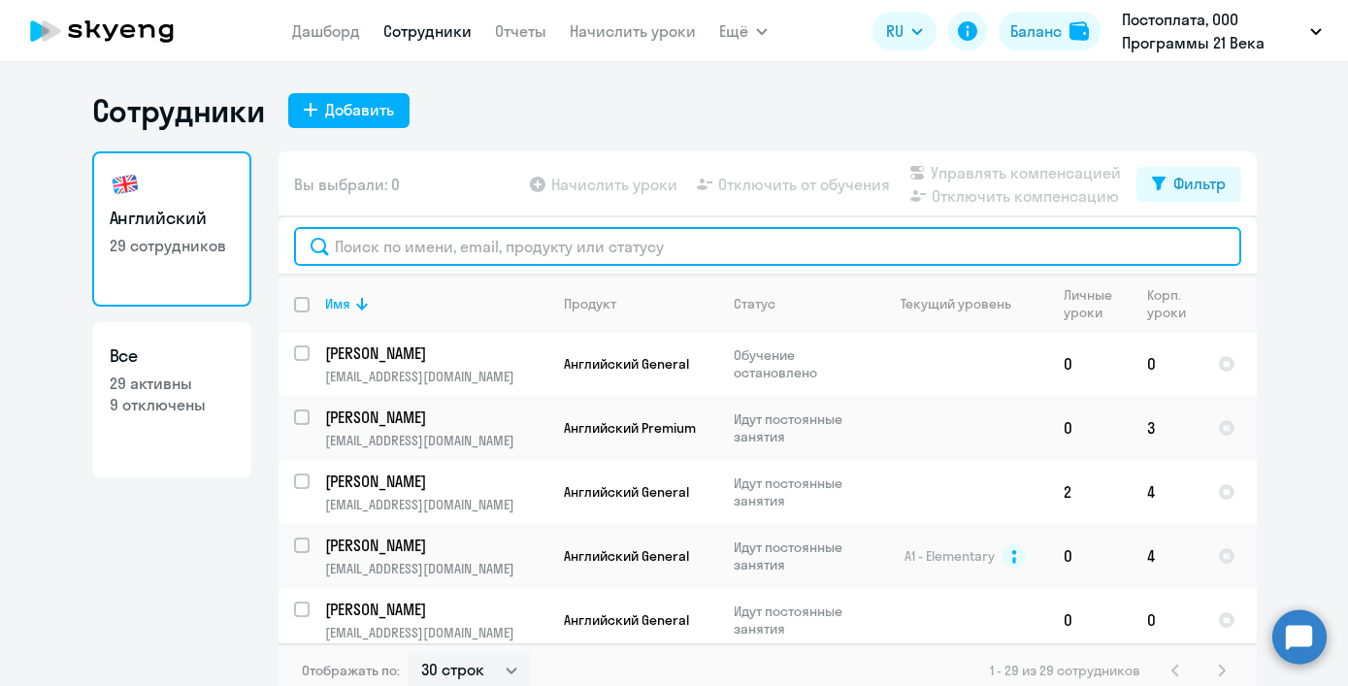
click at [722, 248] on input "text" at bounding box center [767, 246] width 947 height 39
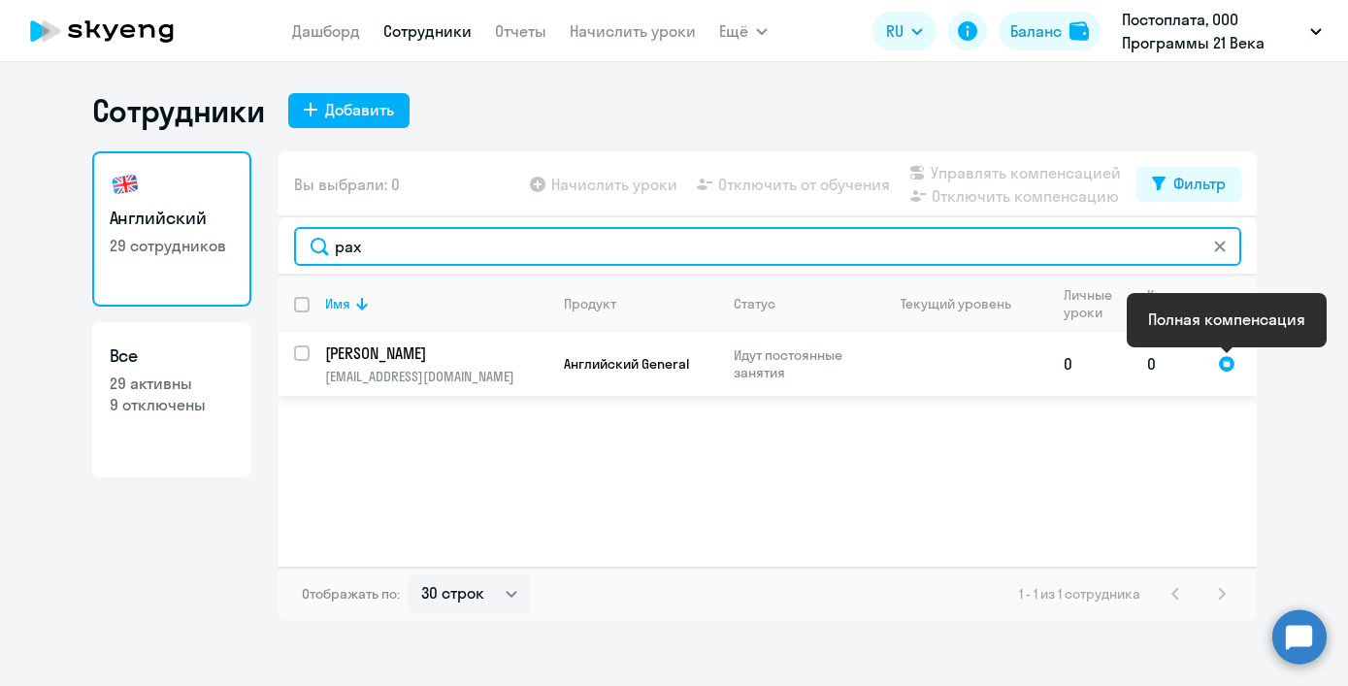
type input "рах"
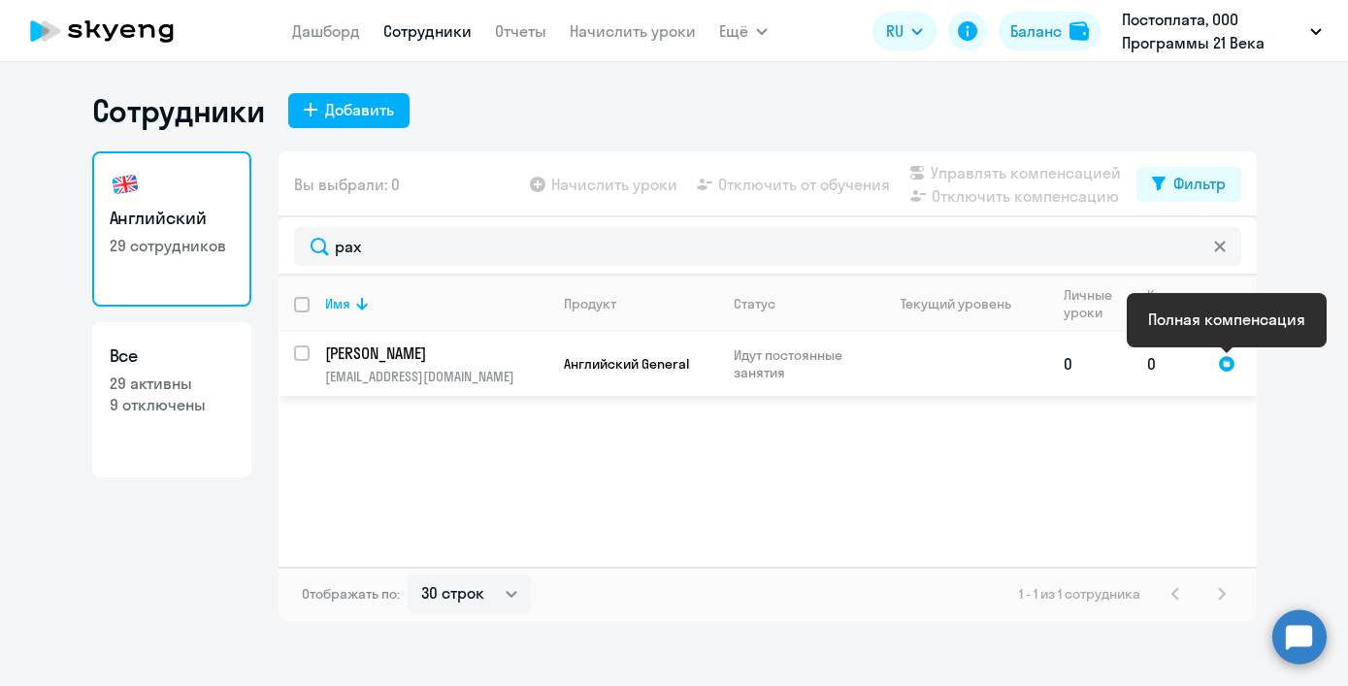
click at [1229, 360] on div at bounding box center [1226, 363] width 17 height 17
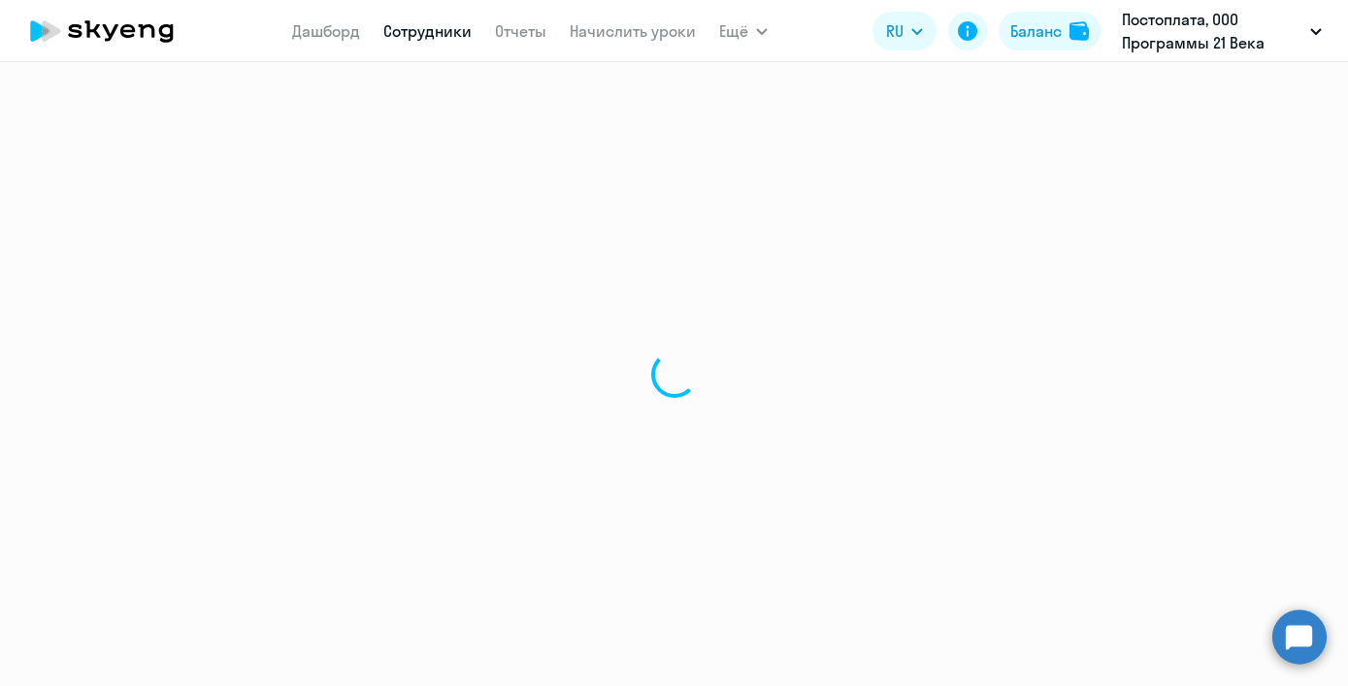
select select "english"
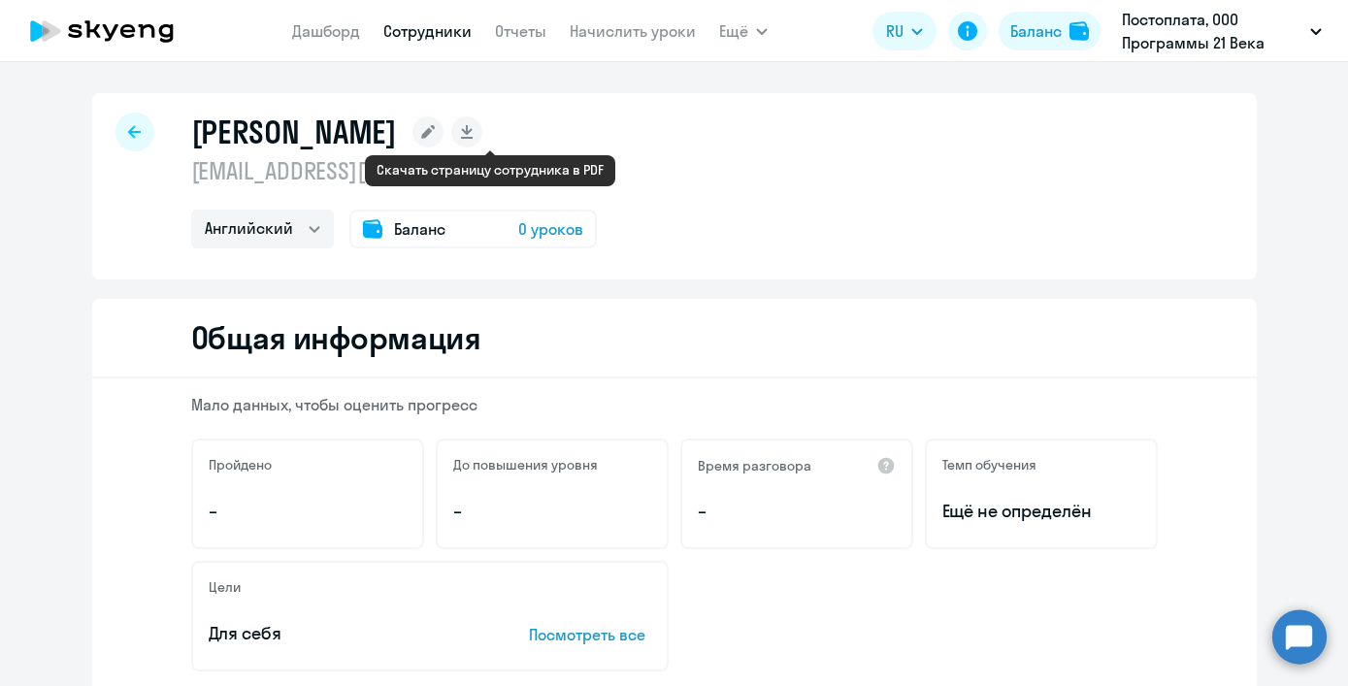
click at [482, 141] on rect at bounding box center [466, 131] width 31 height 31
select select "english"
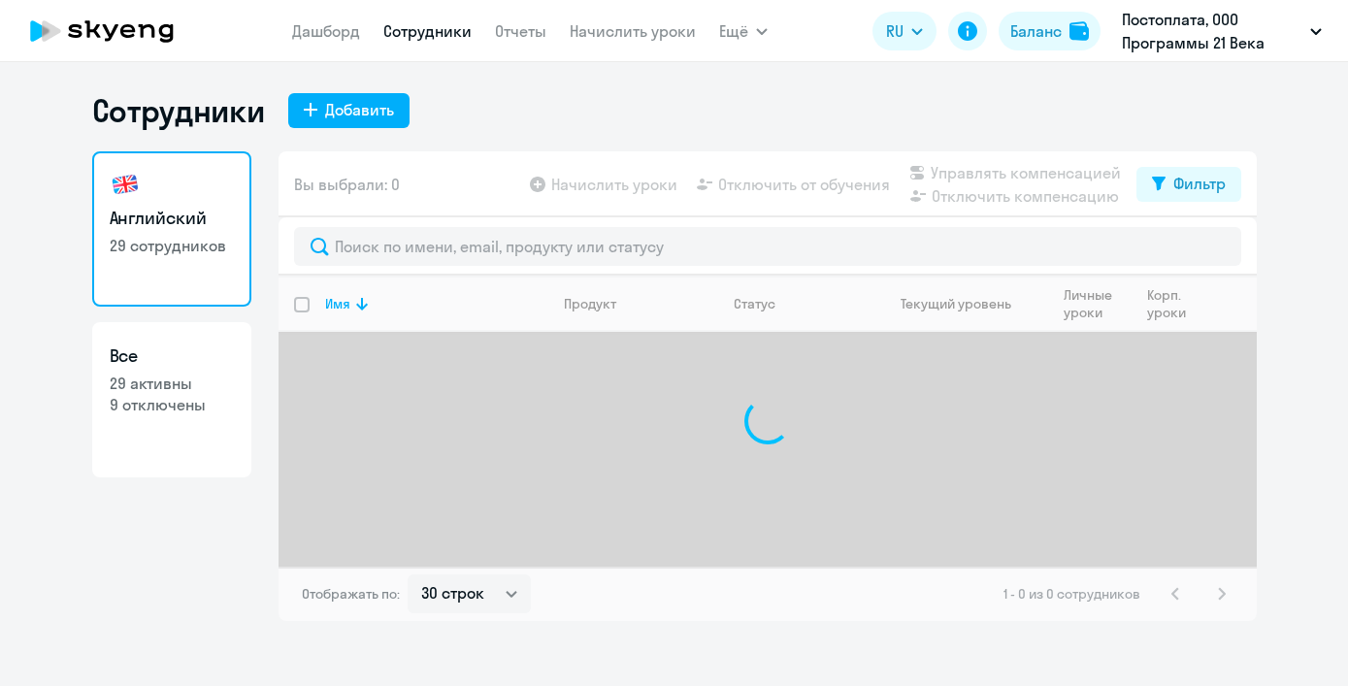
select select "30"
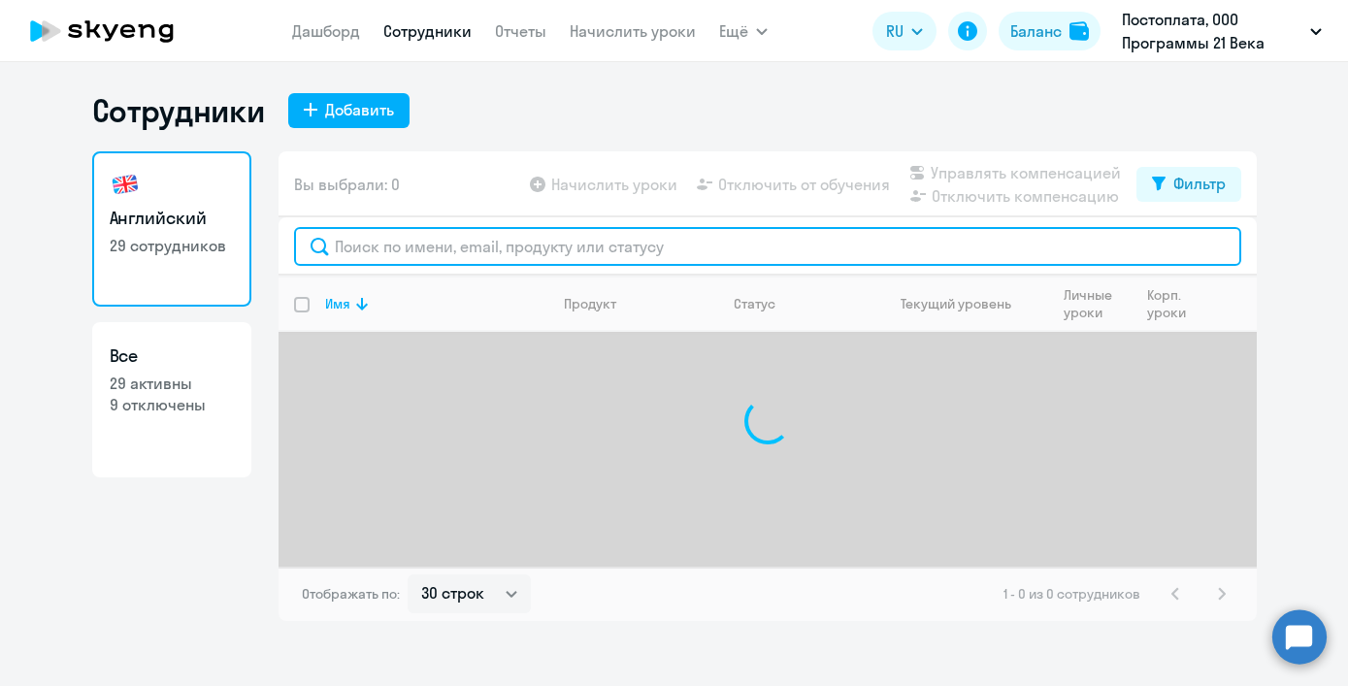
click at [434, 235] on input "text" at bounding box center [767, 246] width 947 height 39
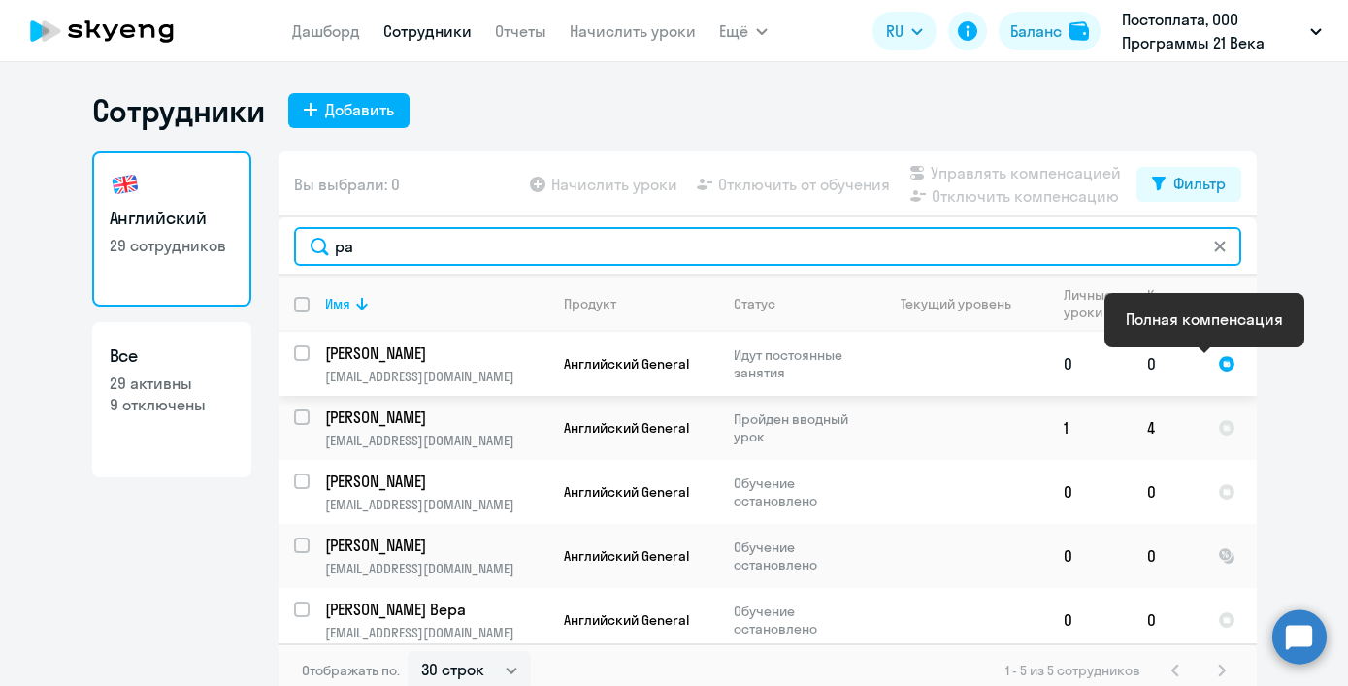
type input "ра"
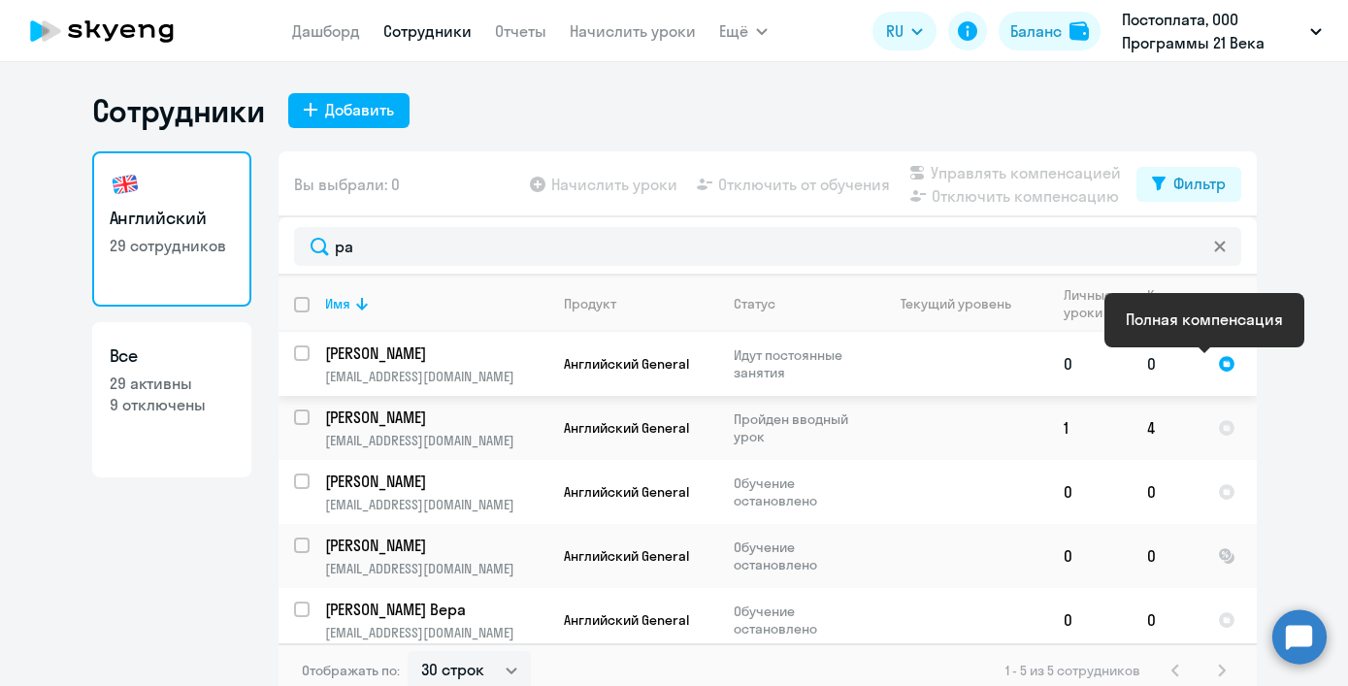
click at [1218, 366] on div at bounding box center [1226, 363] width 17 height 17
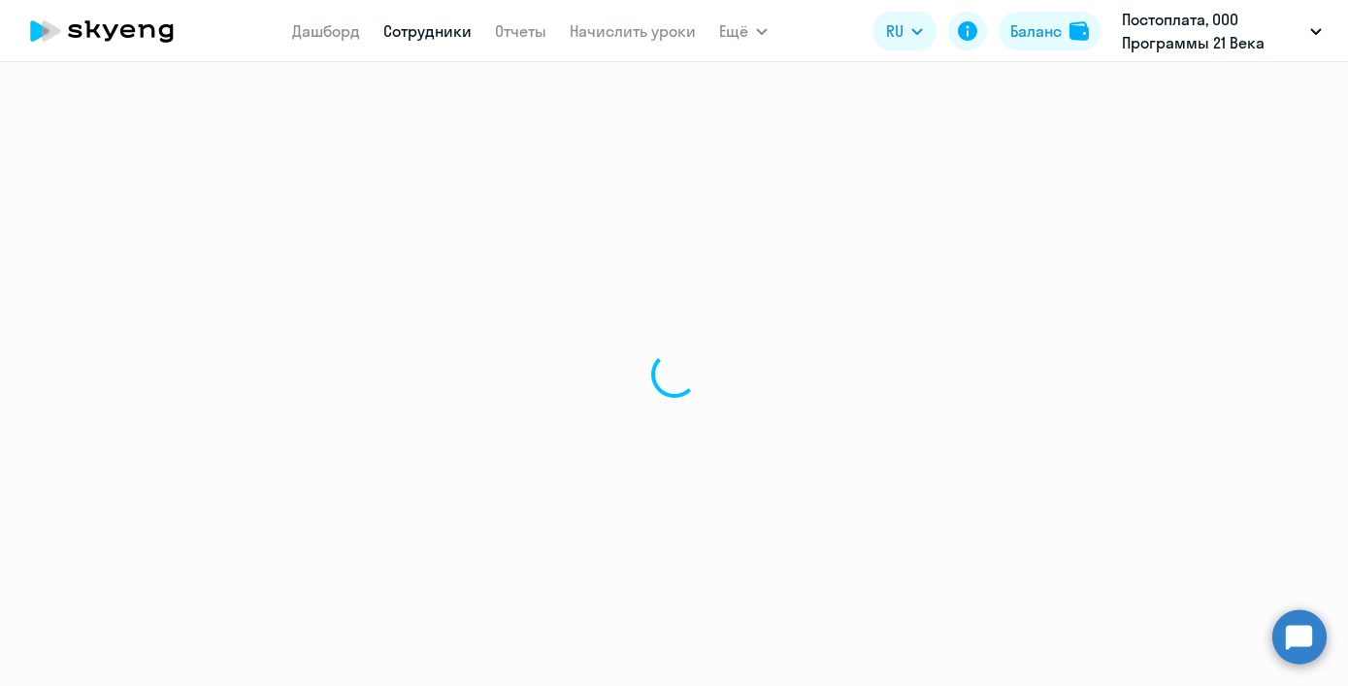
select select "english"
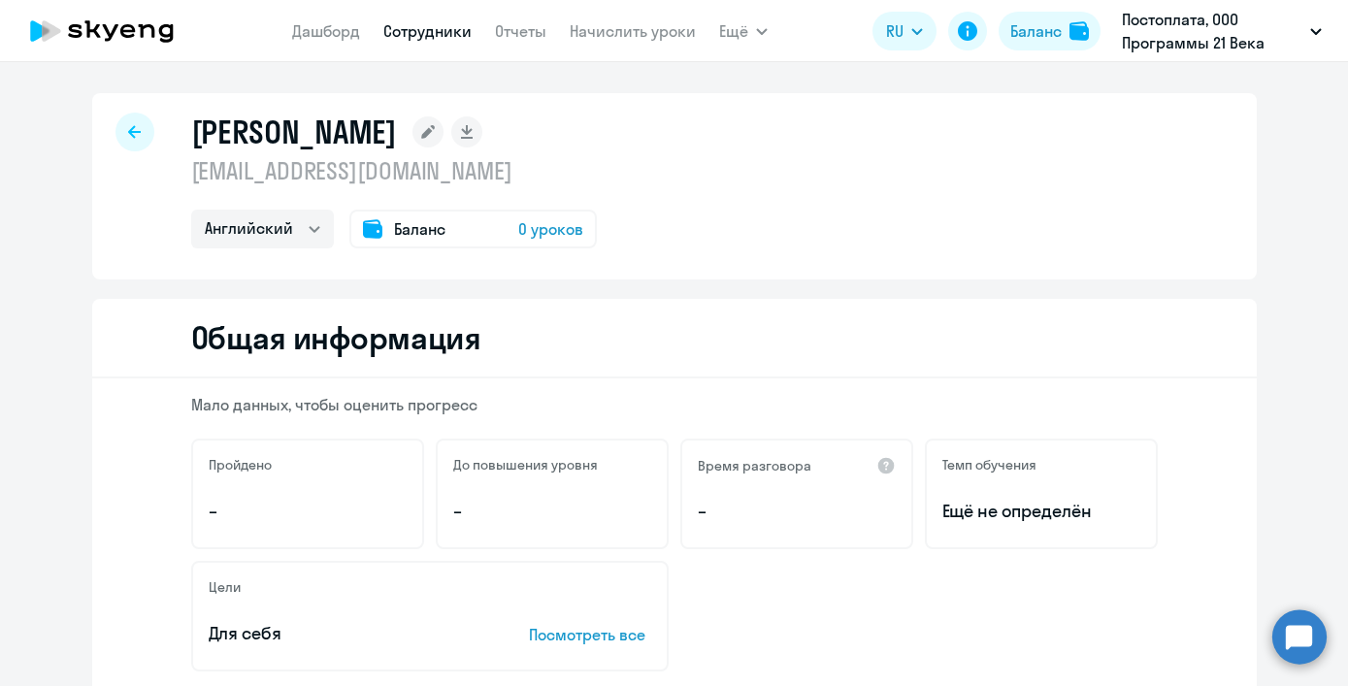
click at [415, 230] on span "Баланс" at bounding box center [419, 228] width 51 height 23
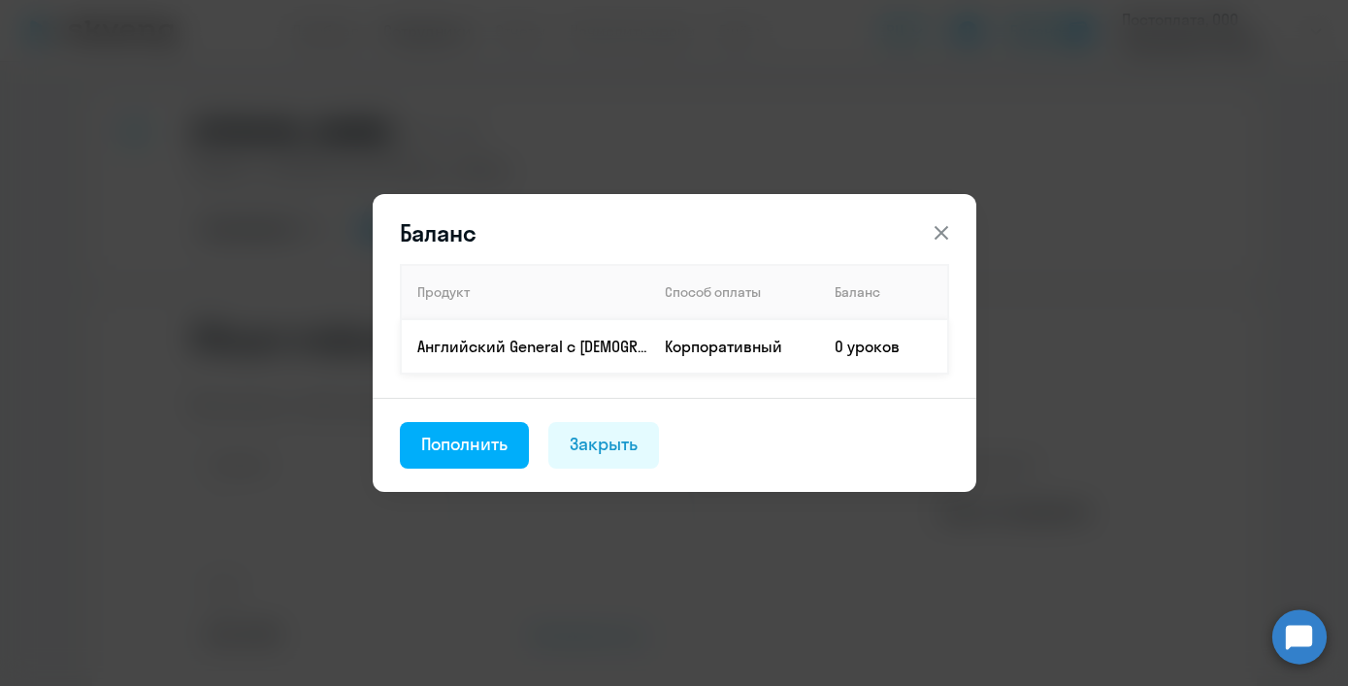
click at [777, 342] on td "Корпоративный" at bounding box center [734, 346] width 170 height 54
click at [942, 233] on icon at bounding box center [941, 232] width 23 height 23
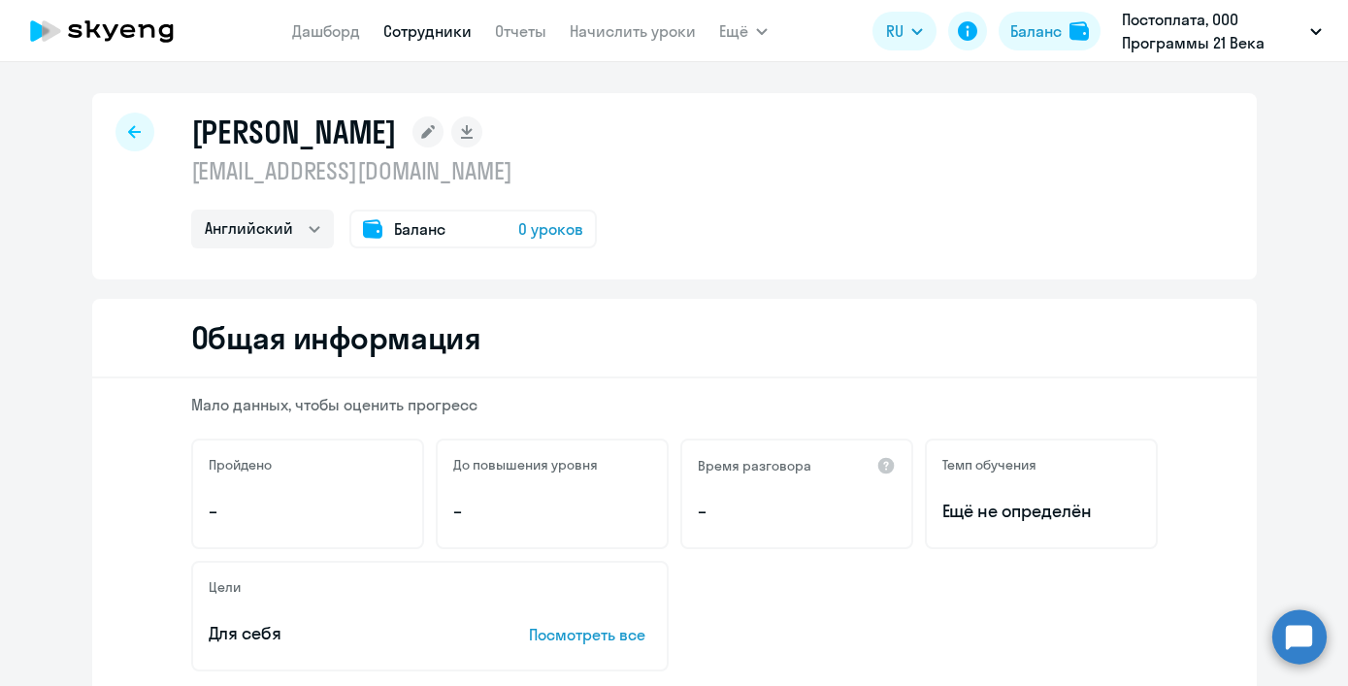
scroll to position [4, 0]
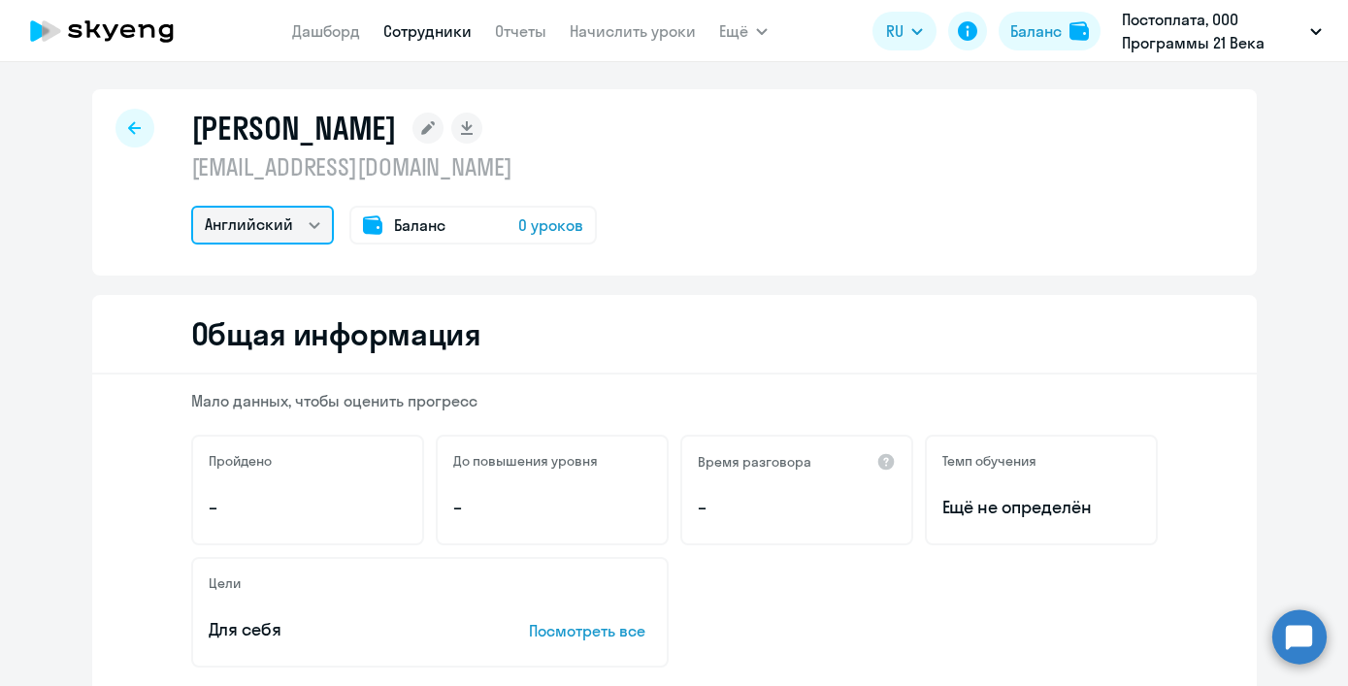
drag, startPoint x: 311, startPoint y: 233, endPoint x: 392, endPoint y: 224, distance: 82.0
click at [392, 224] on div "Английский Баланс 0 уроков" at bounding box center [394, 225] width 406 height 39
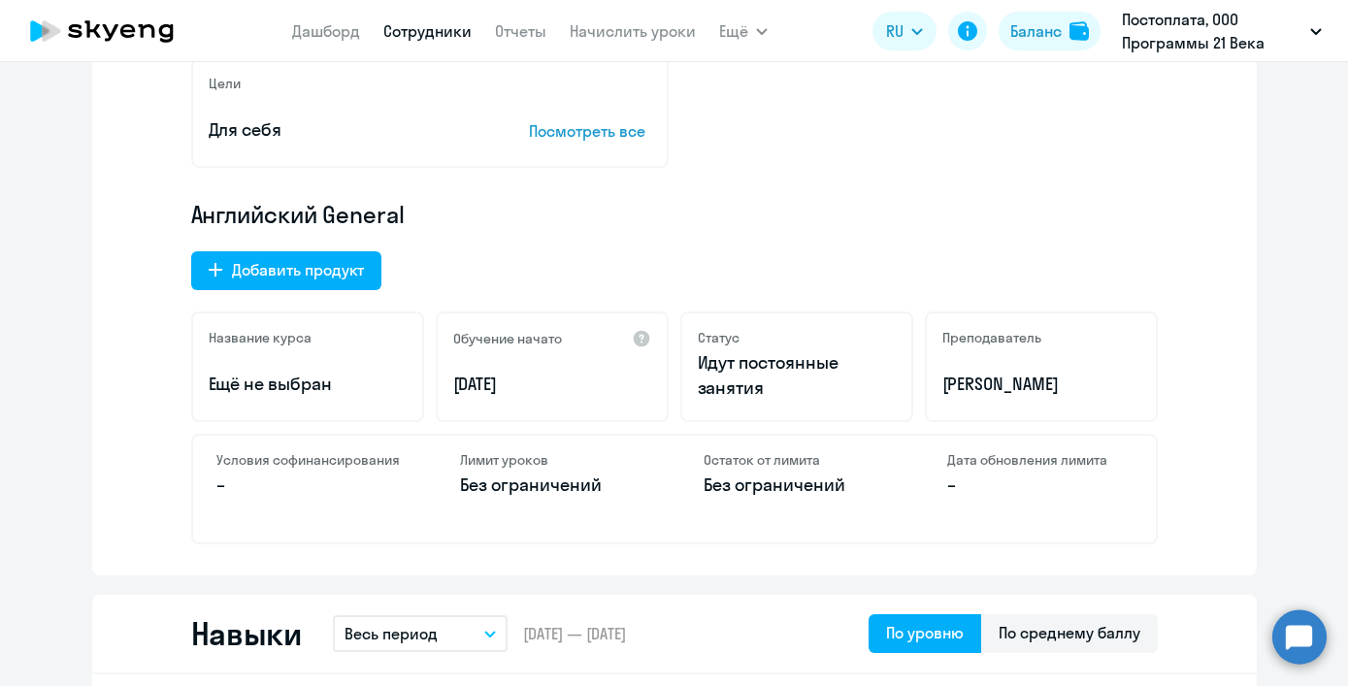
scroll to position [123, 0]
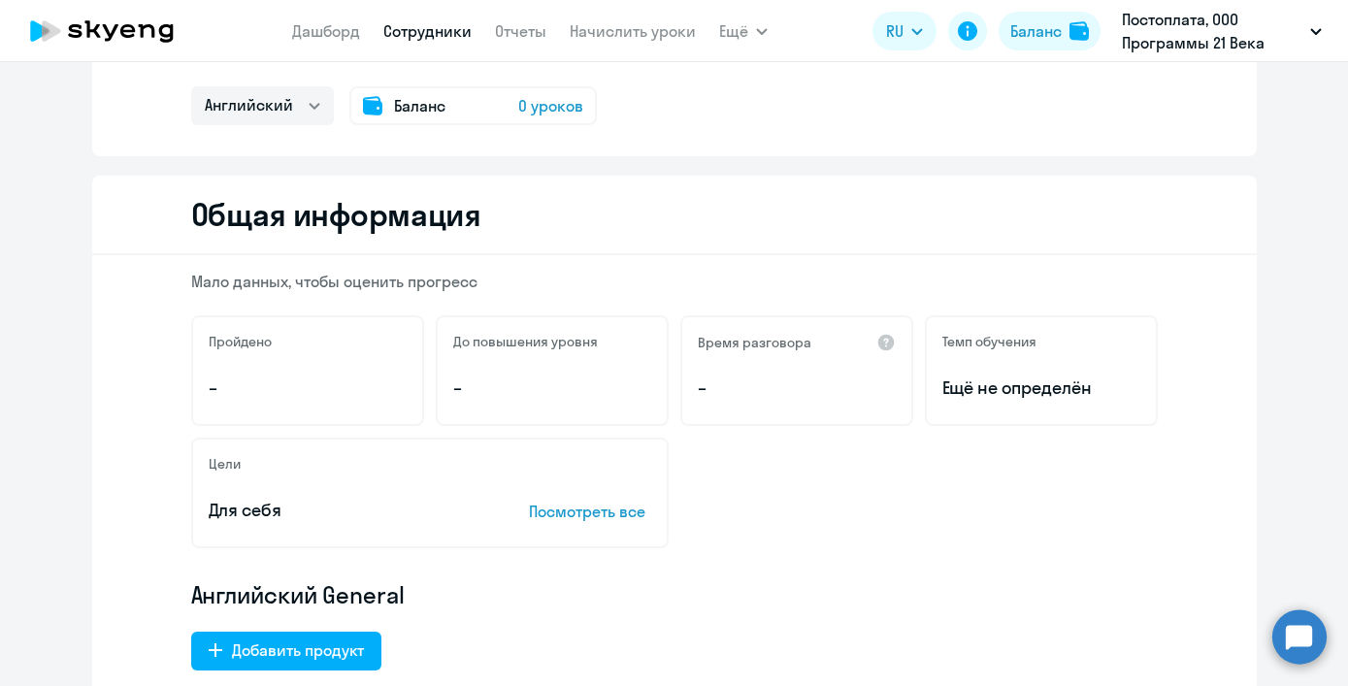
click at [608, 512] on p "Посмотреть все" at bounding box center [590, 511] width 122 height 23
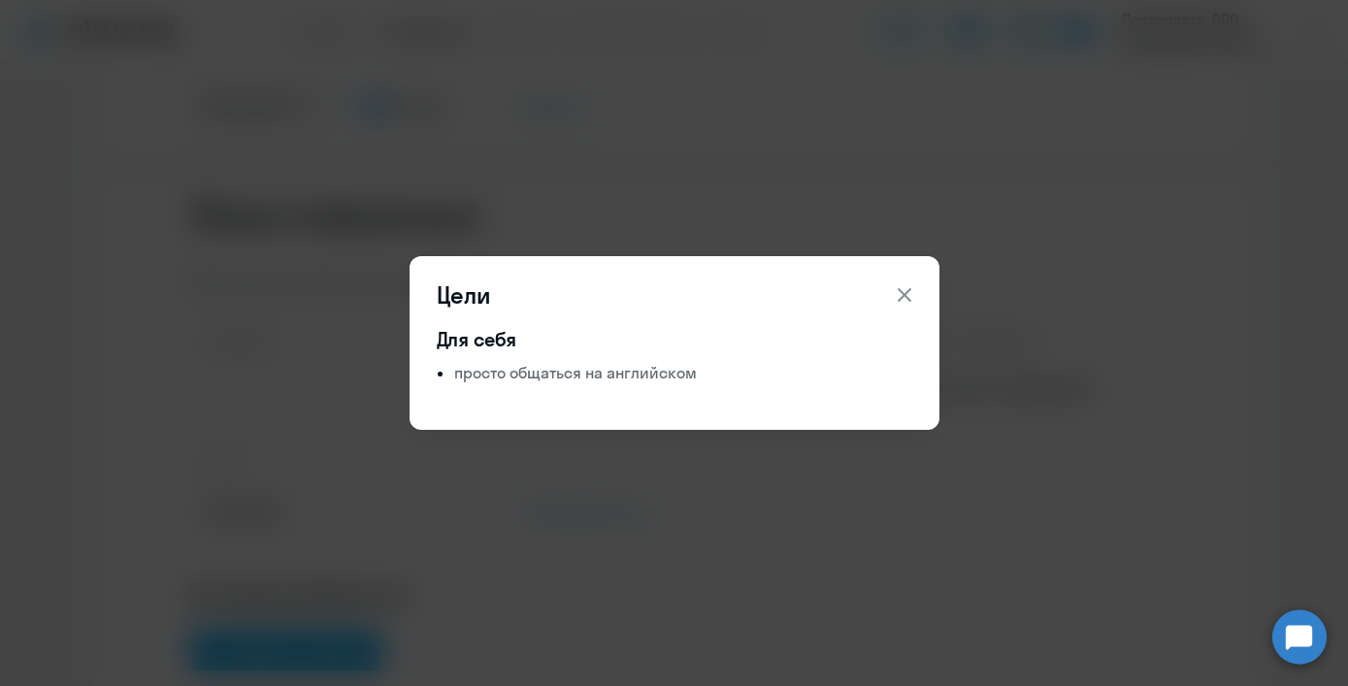
click at [906, 303] on icon at bounding box center [904, 294] width 23 height 23
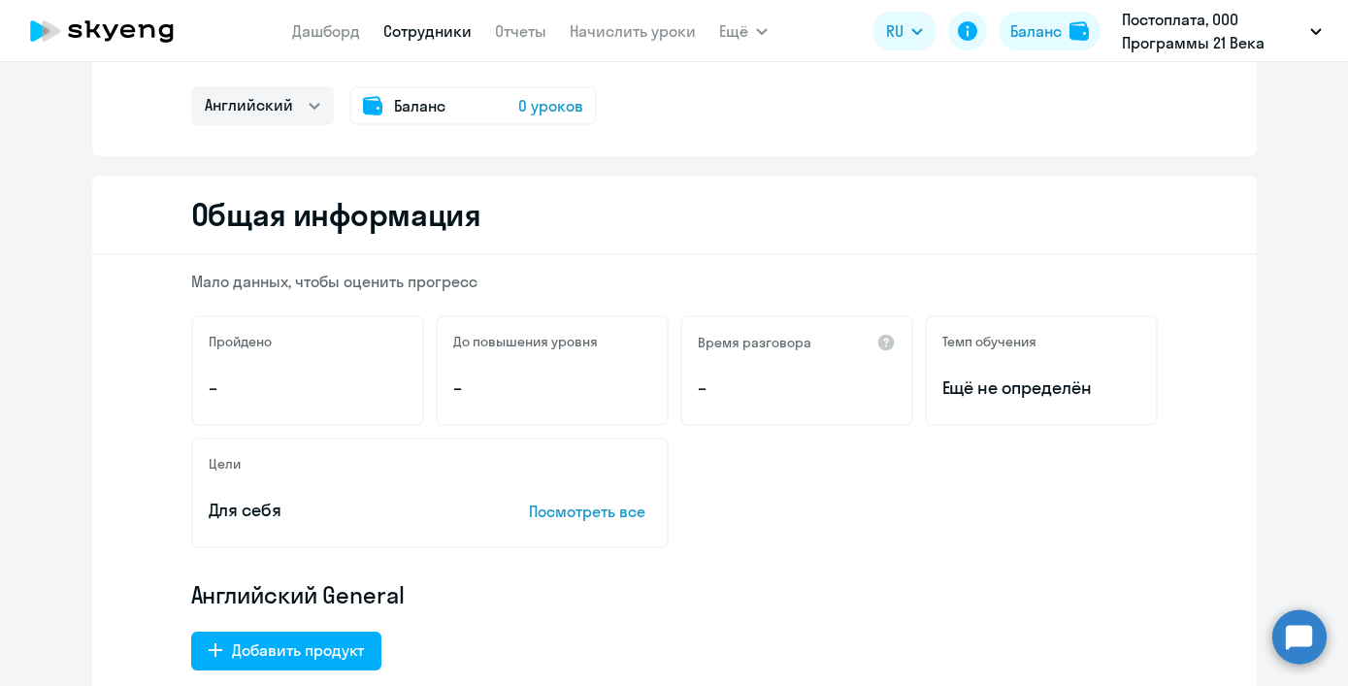
scroll to position [0, 0]
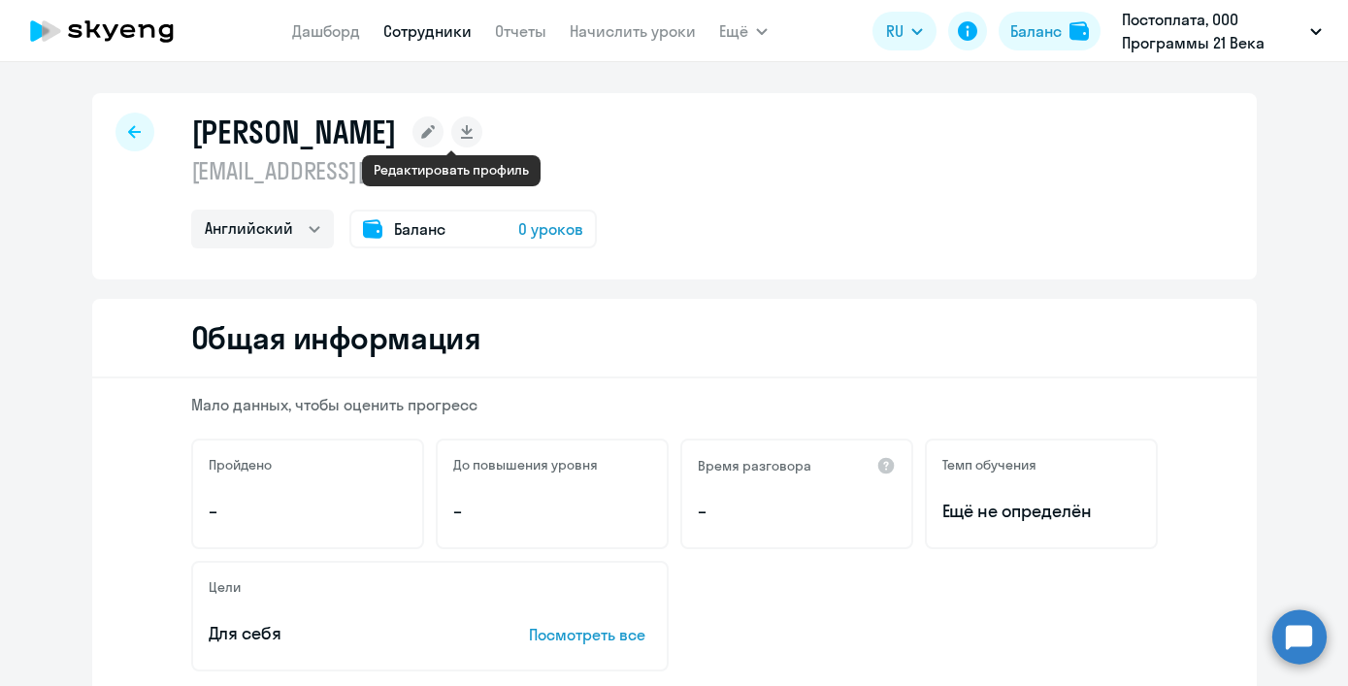
click at [444, 136] on rect at bounding box center [428, 131] width 31 height 31
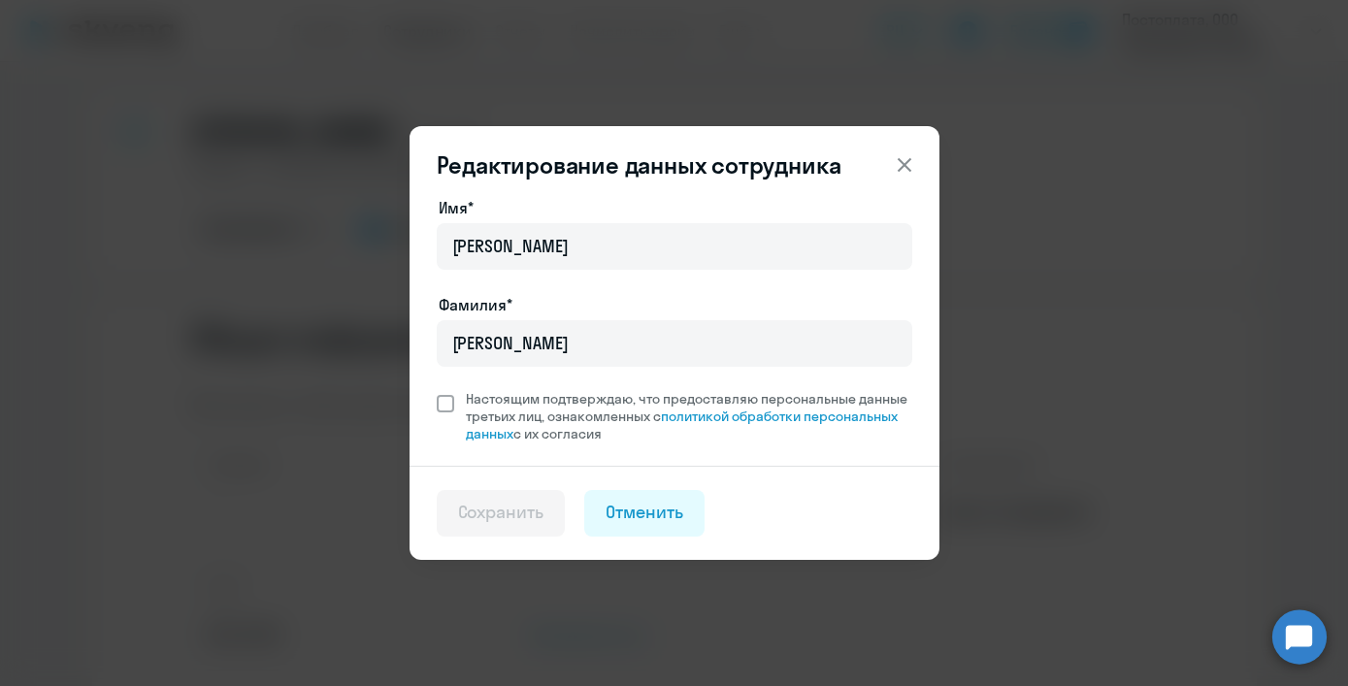
click at [438, 398] on span at bounding box center [445, 403] width 17 height 17
click at [437, 390] on input "Настоящим подтверждаю, что предоставляю персональные данные третьих лиц, ознако…" at bounding box center [436, 389] width 1 height 1
checkbox input "true"
click at [535, 511] on div "Сохранить" at bounding box center [501, 512] width 86 height 25
select select "english"
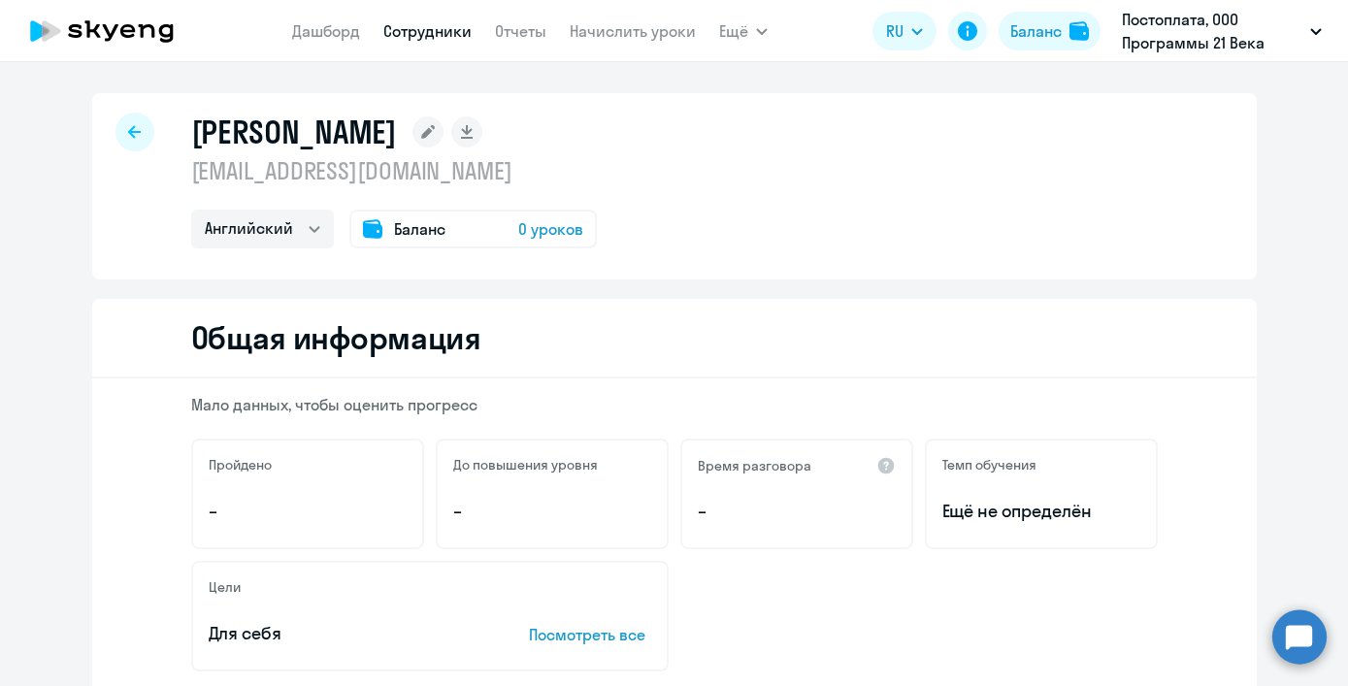
click at [518, 233] on span "0 уроков" at bounding box center [550, 228] width 65 height 23
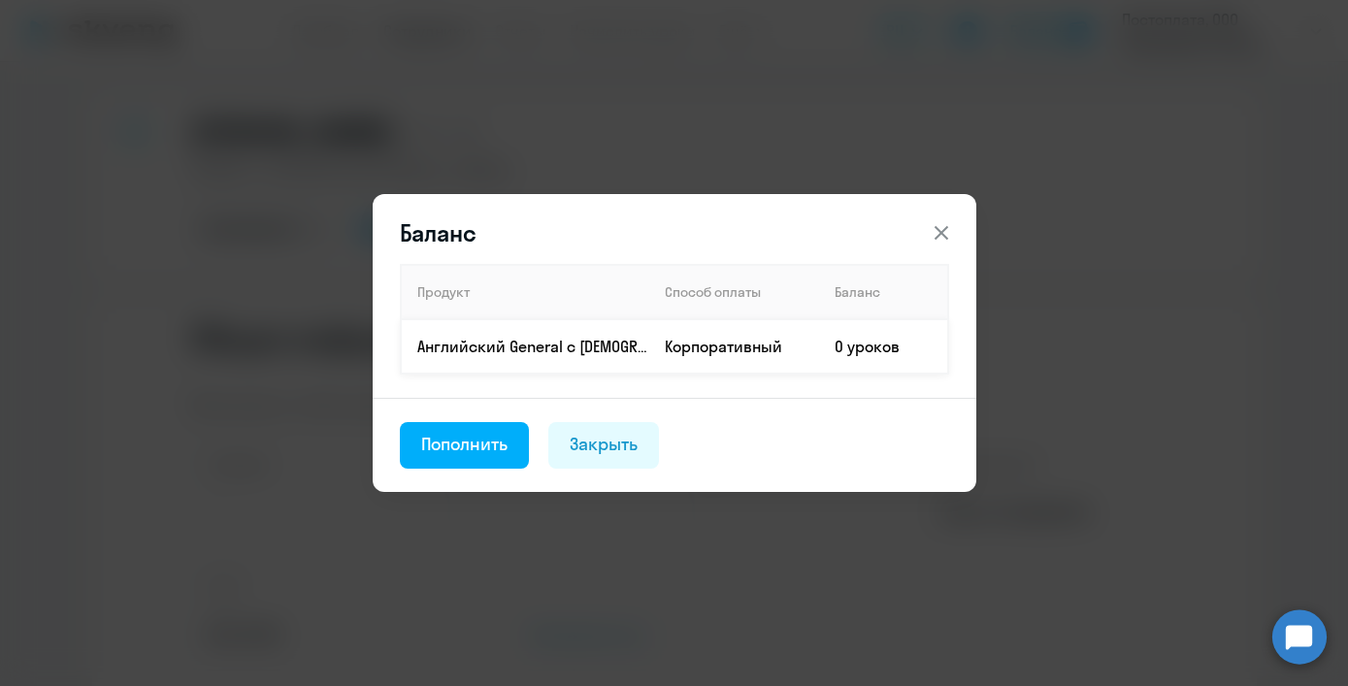
click at [684, 344] on td "Корпоративный" at bounding box center [734, 346] width 170 height 54
click at [733, 305] on th "Способ оплаты" at bounding box center [734, 292] width 170 height 54
click at [690, 358] on td "Корпоративный" at bounding box center [734, 346] width 170 height 54
click at [604, 444] on div "Закрыть" at bounding box center [604, 444] width 68 height 25
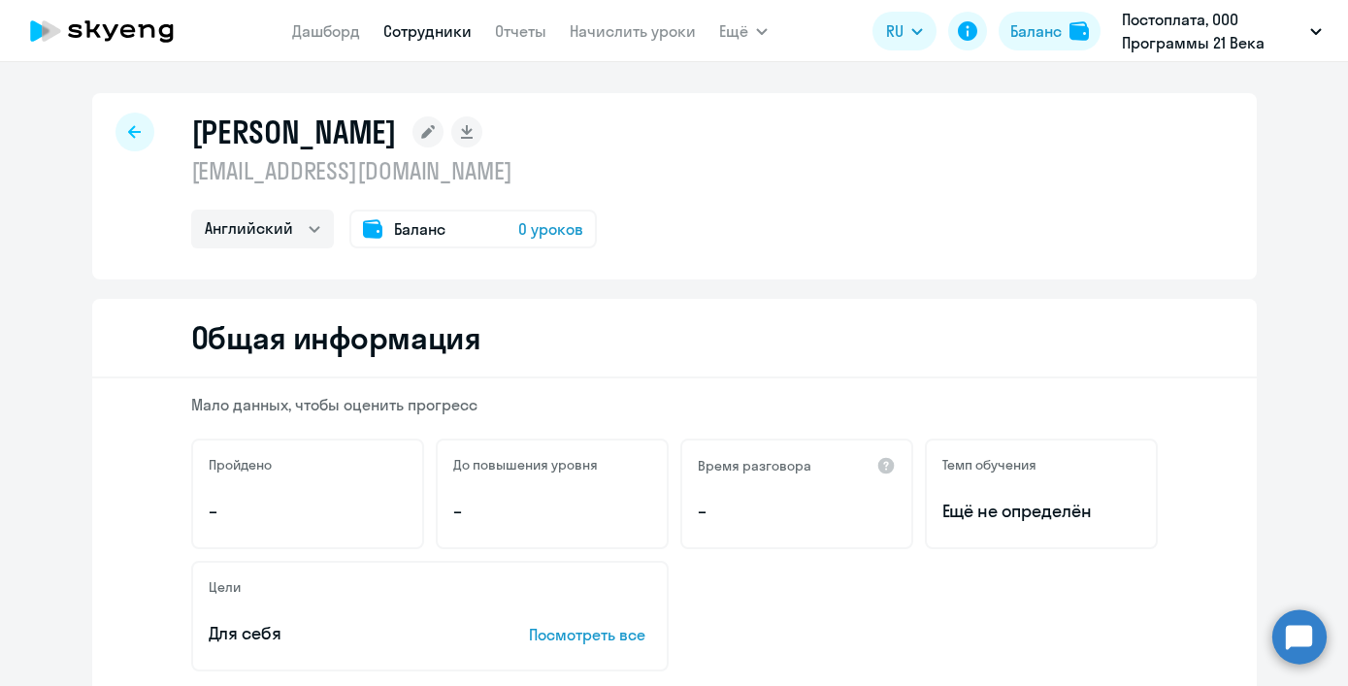
click at [347, 146] on h1 "[PERSON_NAME]" at bounding box center [294, 132] width 206 height 39
copy div "[PERSON_NAME]"
